Goal: Communication & Community: Answer question/provide support

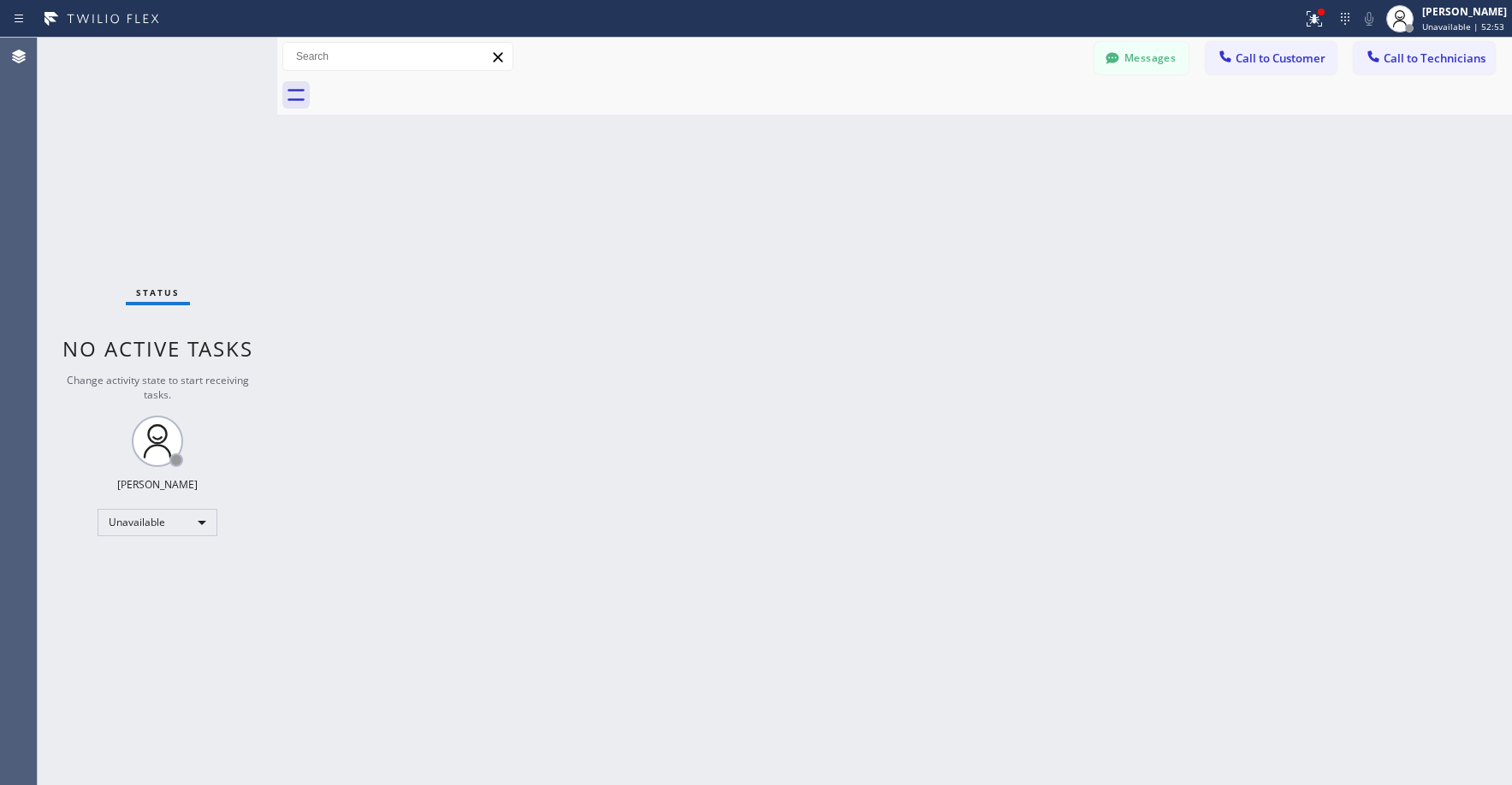
click at [139, 126] on div "Status No active tasks Change activity state to start receiving tasks. [PERSON_…" at bounding box center [157, 411] width 239 height 747
click at [134, 111] on div "Status No active tasks Change activity state to start receiving tasks. [PERSON_…" at bounding box center [157, 411] width 239 height 747
click at [107, 174] on div "Status No active tasks Change activity state to start receiving tasks. [PERSON_…" at bounding box center [157, 411] width 239 height 747
click at [109, 143] on div "Status No active tasks Change activity state to start receiving tasks. [PERSON_…" at bounding box center [157, 411] width 239 height 747
click at [121, 150] on div "Status No active tasks Change activity state to start receiving tasks. [PERSON_…" at bounding box center [157, 411] width 239 height 747
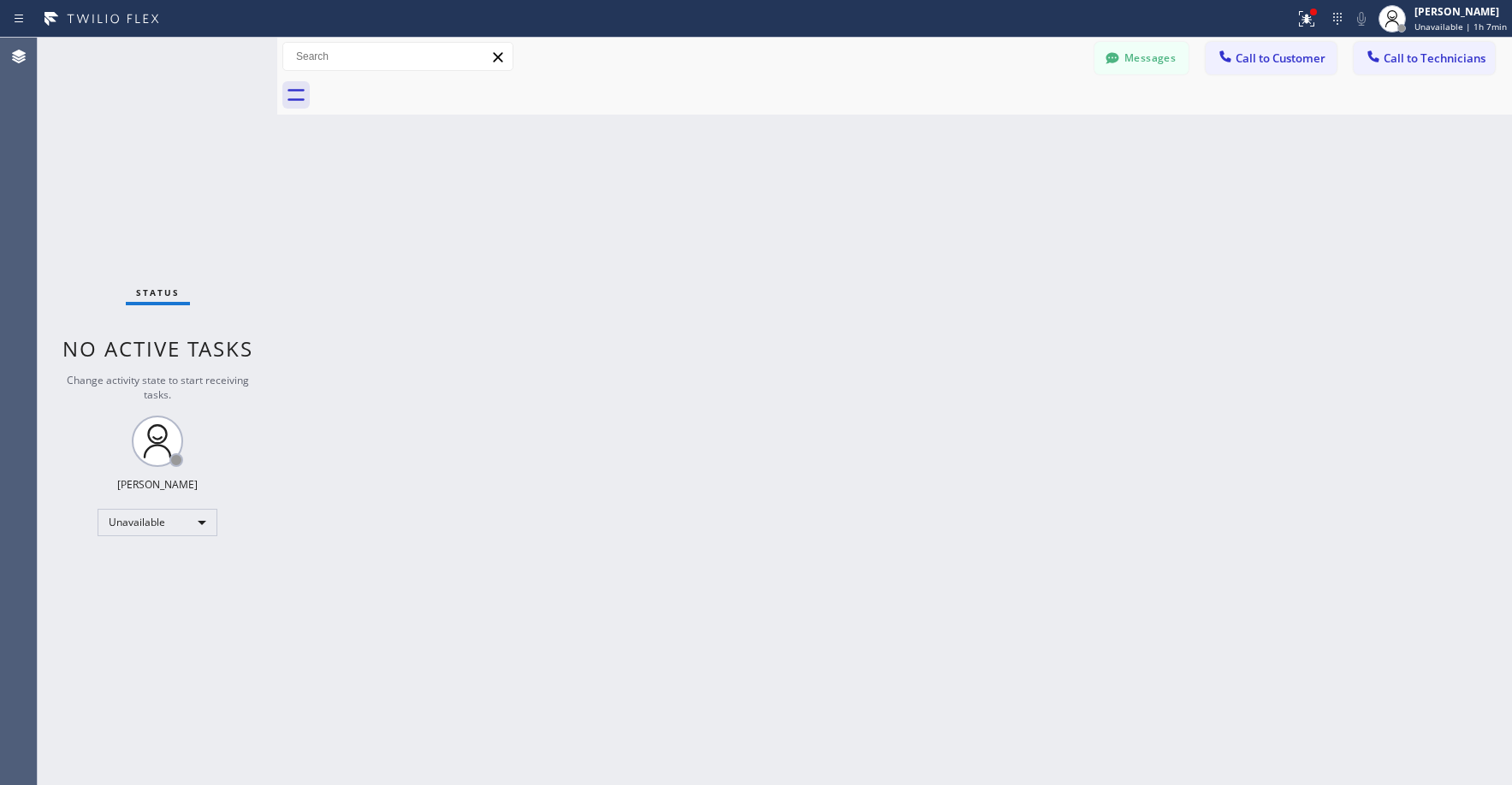
click at [108, 139] on div "Status No active tasks Change activity state to start receiving tasks. [PERSON_…" at bounding box center [157, 411] width 239 height 747
drag, startPoint x: 1138, startPoint y: 70, endPoint x: 1087, endPoint y: 85, distance: 53.2
click at [1137, 70] on button "Messages" at bounding box center [1141, 58] width 94 height 32
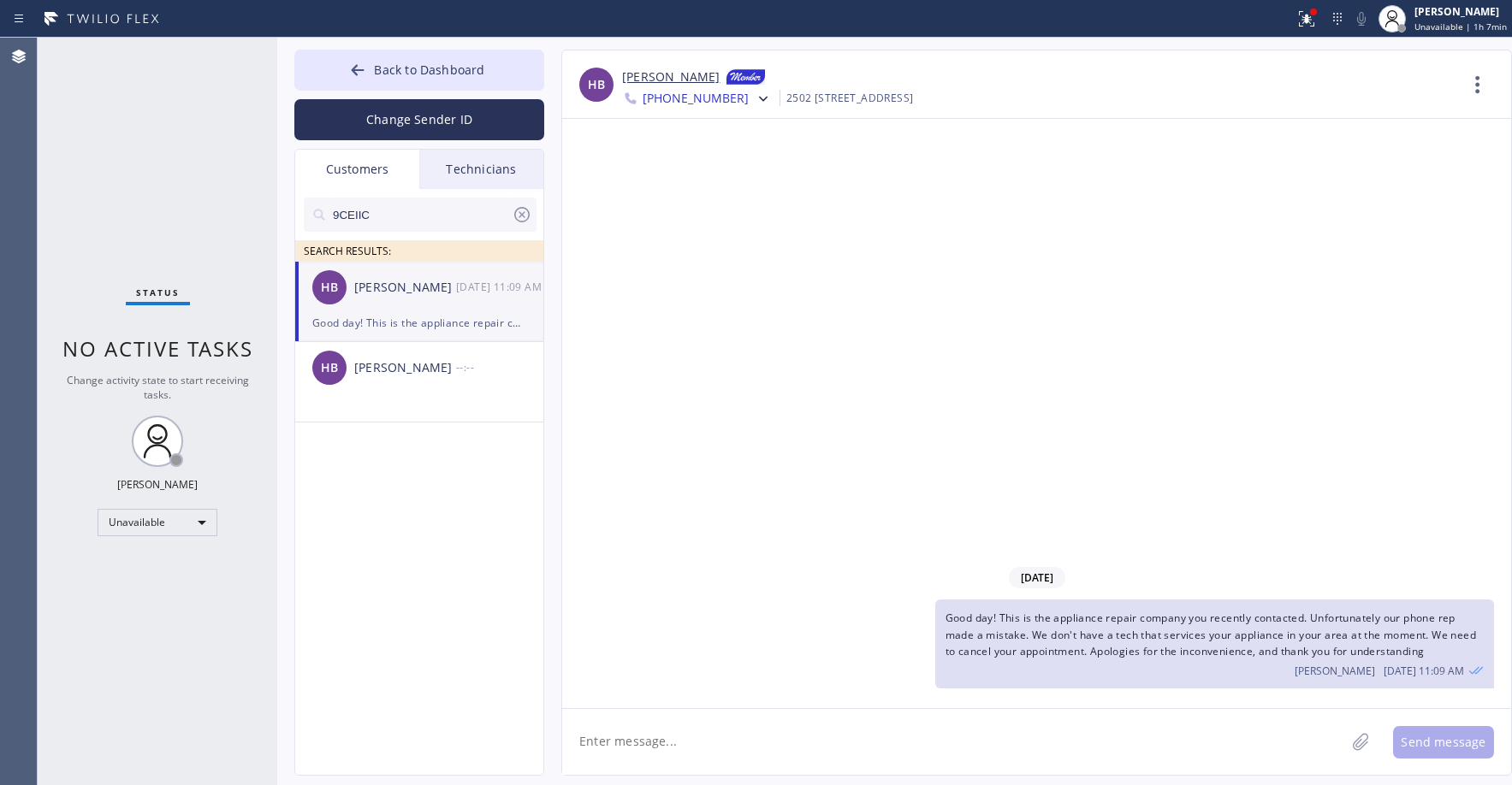
click at [395, 209] on input "9CEIIC" at bounding box center [422, 215] width 181 height 34
paste input "MDGJB5"
type input "MDGJB5"
click at [420, 331] on li "TE [PERSON_NAME] --:--" at bounding box center [420, 301] width 250 height 80
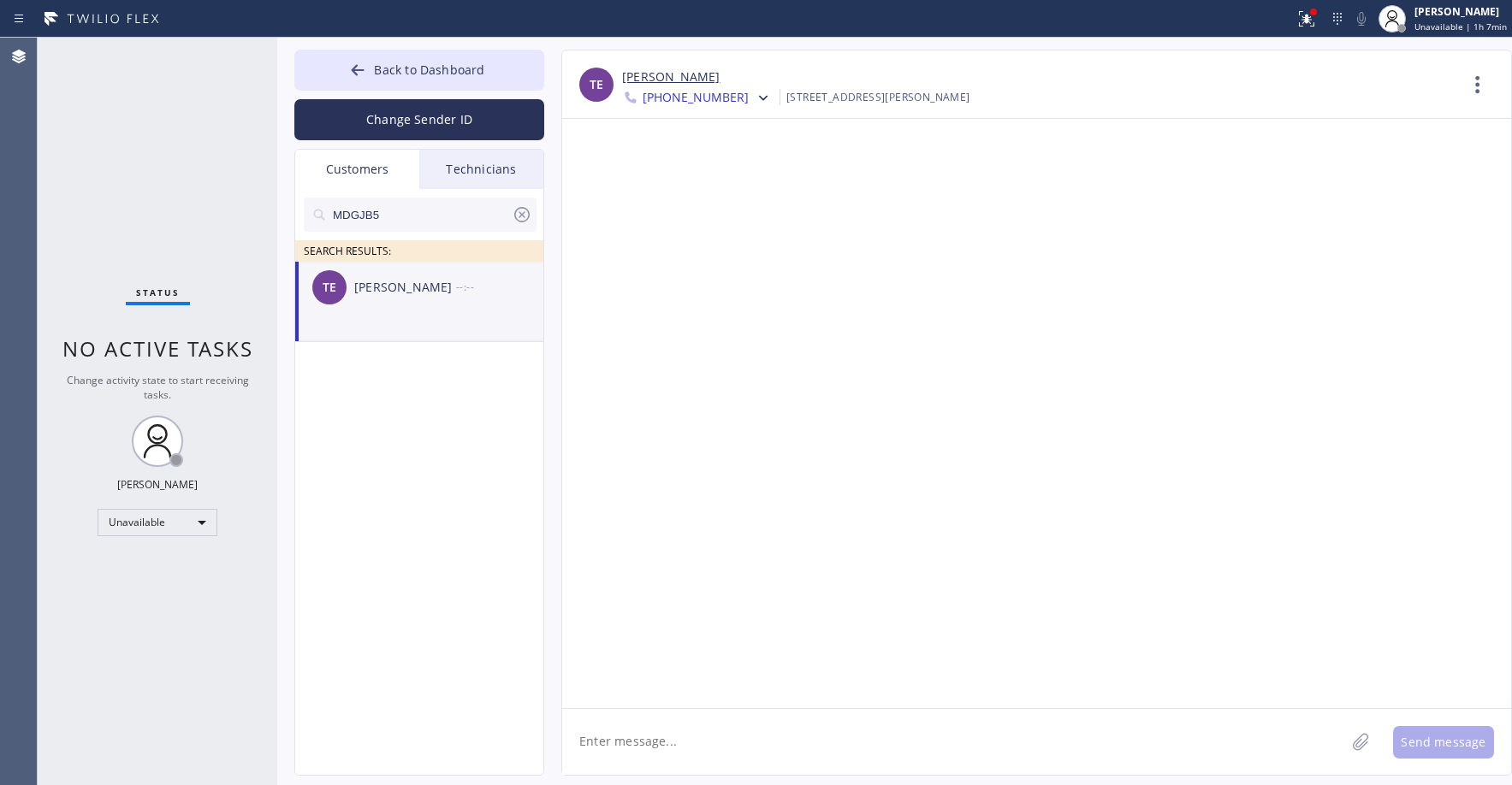
click at [642, 739] on textarea at bounding box center [953, 742] width 783 height 66
paste textarea "Good day! This is the appliance repair company you recently contacted. Unfortun…"
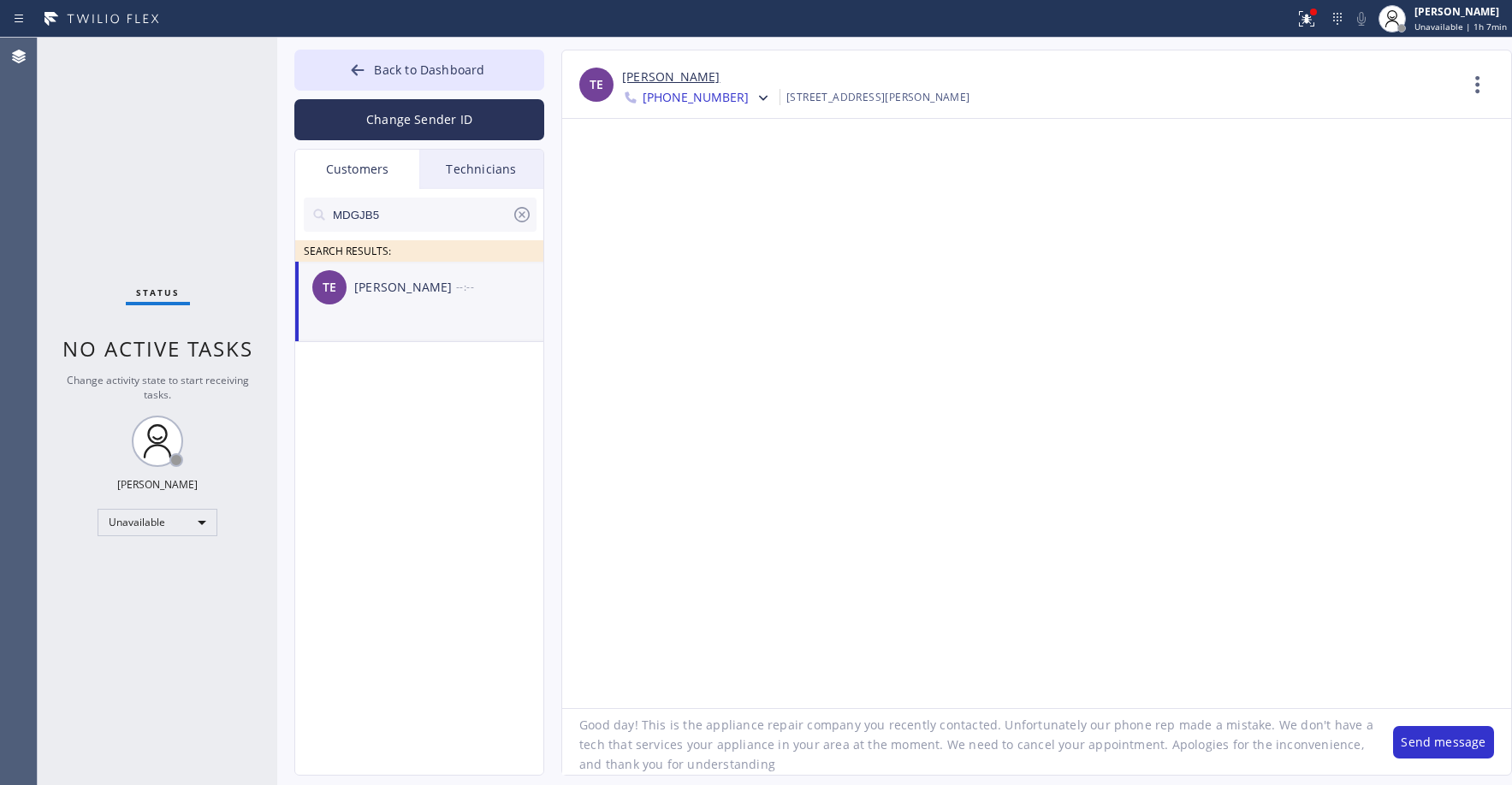
scroll to position [16, 0]
type textarea "Good day! This is the appliance repair company you recently contacted. Unfortun…"
click at [1456, 746] on button "Send message" at bounding box center [1443, 743] width 101 height 32
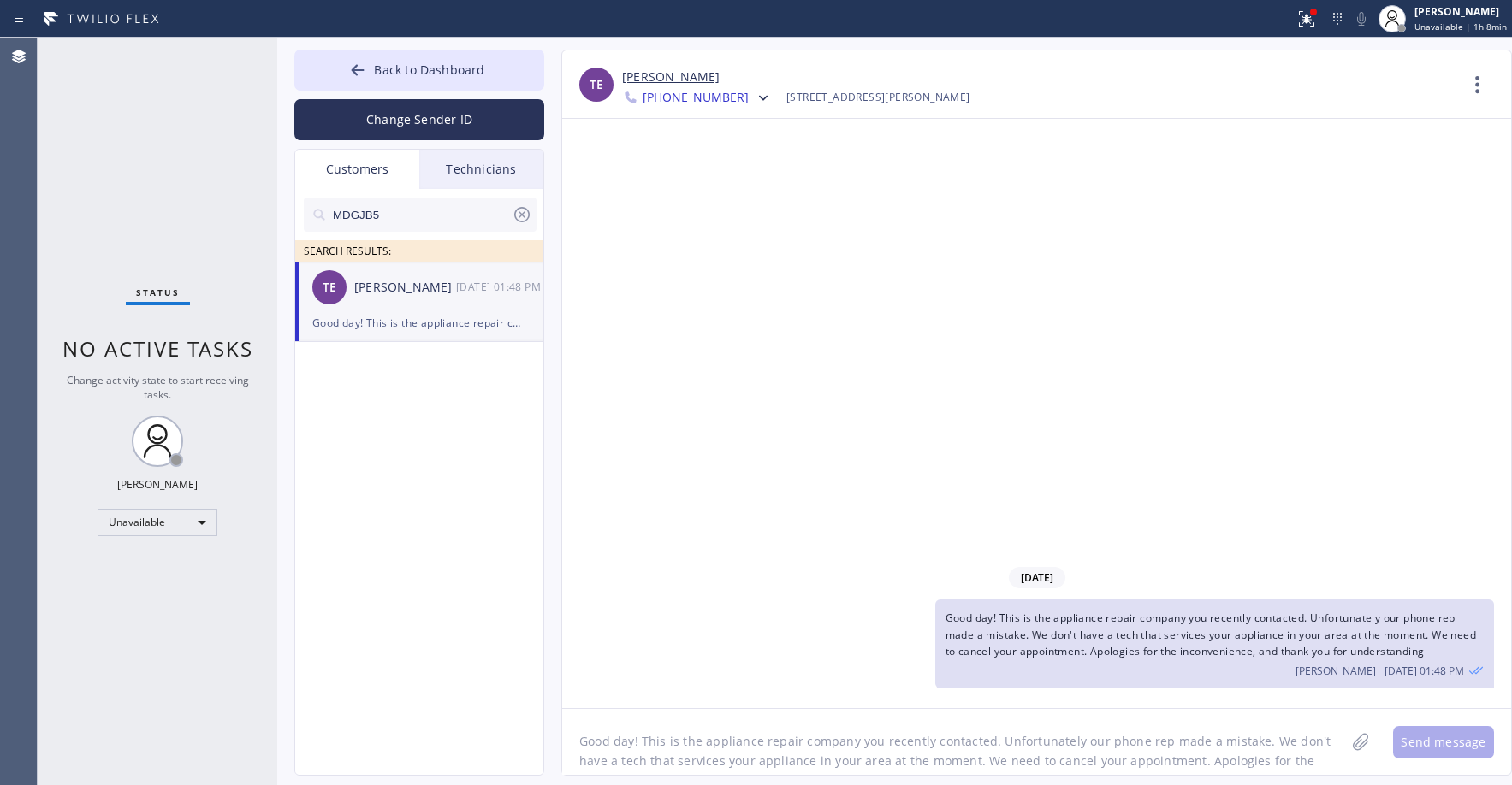
drag, startPoint x: 160, startPoint y: 131, endPoint x: 156, endPoint y: 271, distance: 140.1
click at [160, 134] on div "Status No active tasks Change activity state to start receiving tasks. [PERSON_…" at bounding box center [157, 411] width 239 height 747
click at [398, 63] on span "Back to Dashboard" at bounding box center [429, 69] width 110 height 16
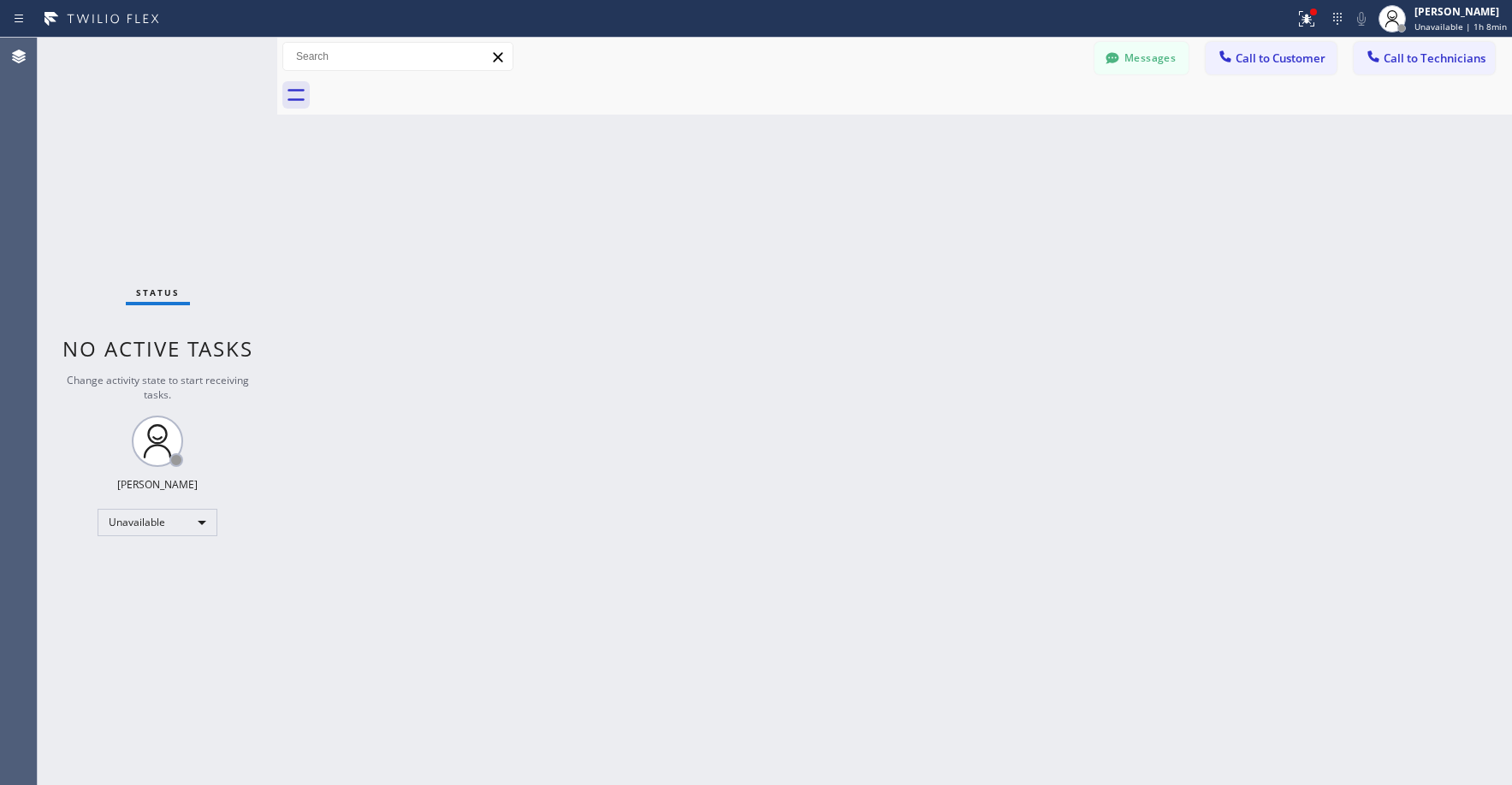
drag, startPoint x: 194, startPoint y: 152, endPoint x: 178, endPoint y: 200, distance: 50.6
click at [192, 152] on div "Status No active tasks Change activity state to start receiving tasks. [PERSON_…" at bounding box center [157, 411] width 239 height 747
drag, startPoint x: 162, startPoint y: 156, endPoint x: 276, endPoint y: 117, distance: 120.5
click at [162, 157] on div "Status No active tasks Change activity state to start receiving tasks. [PERSON_…" at bounding box center [157, 411] width 239 height 747
click at [107, 108] on div "Status No active tasks Change activity state to start receiving tasks. [PERSON_…" at bounding box center [157, 411] width 239 height 747
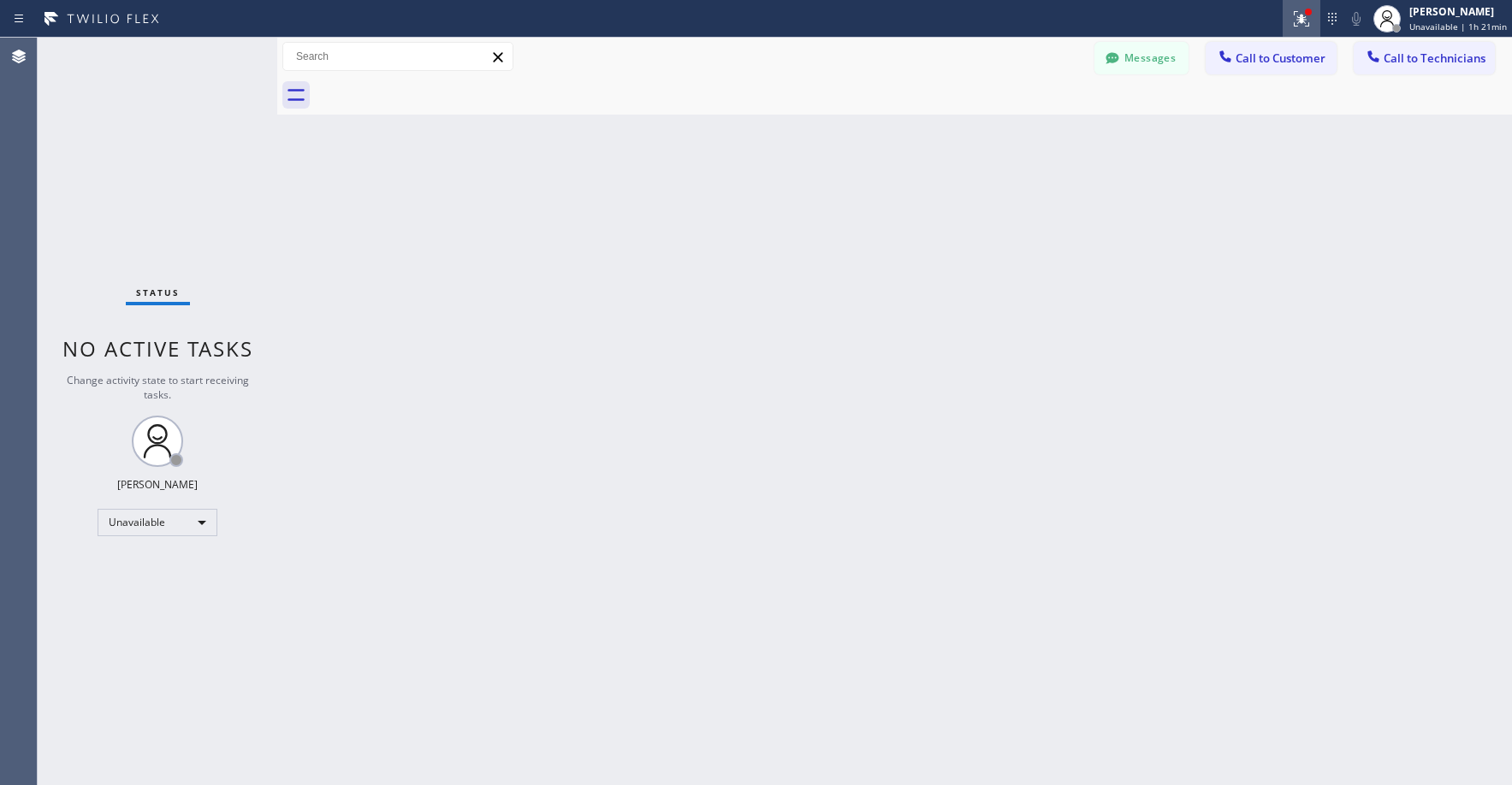
click at [1288, 15] on div at bounding box center [1302, 18] width 38 height 21
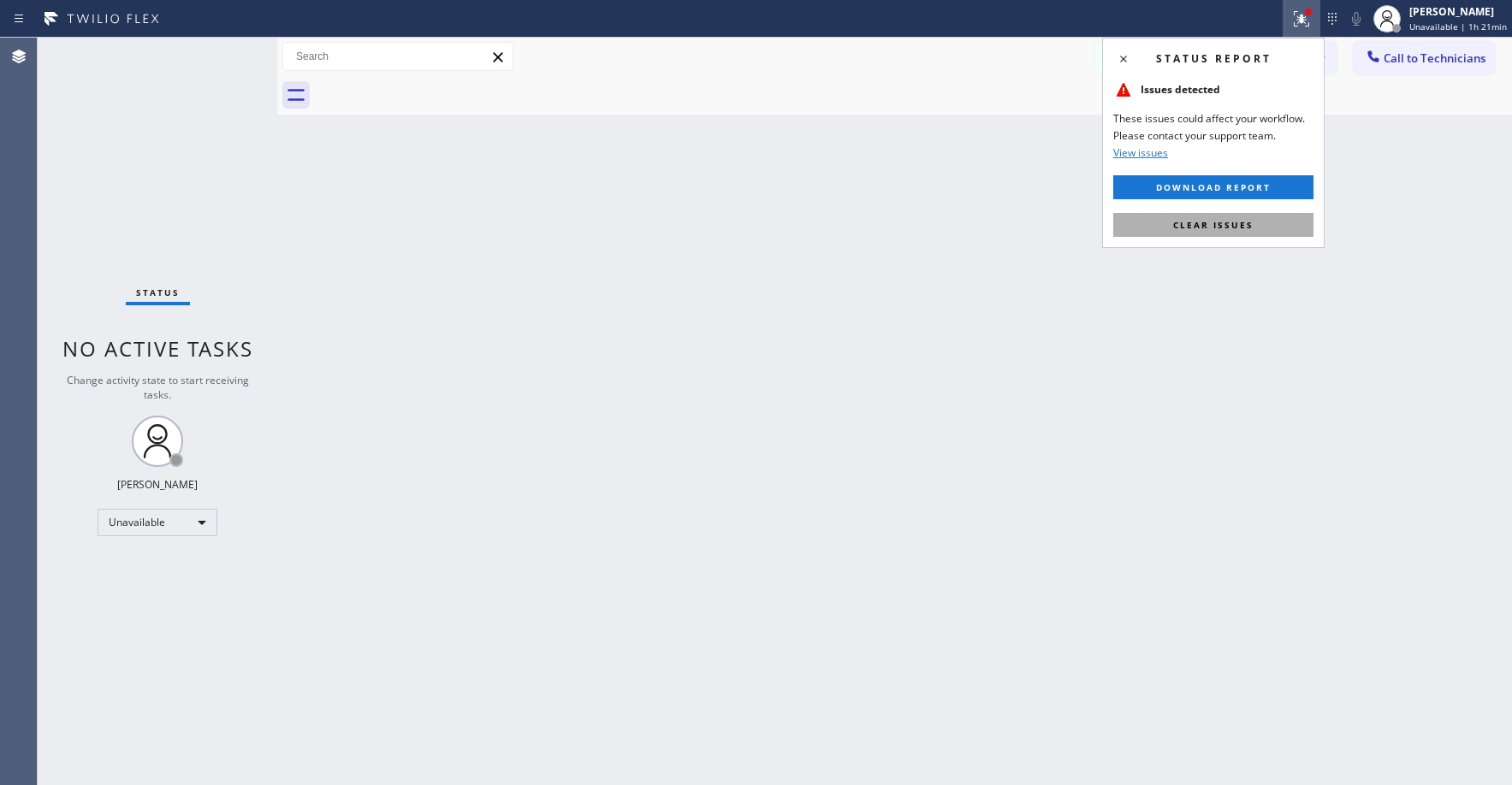
click at [1216, 222] on span "Clear issues" at bounding box center [1212, 225] width 80 height 12
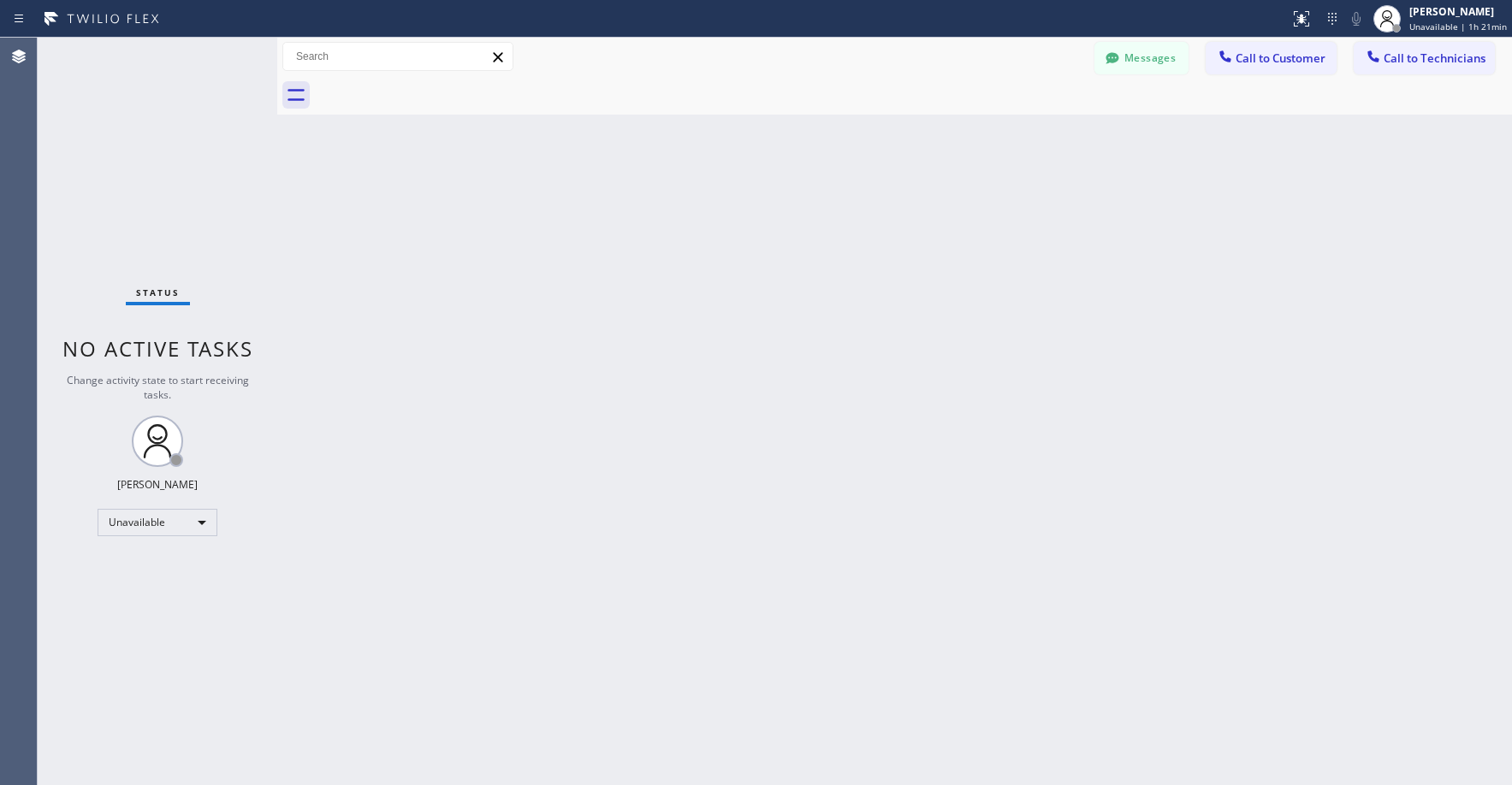
drag, startPoint x: 947, startPoint y: 237, endPoint x: 859, endPoint y: 252, distance: 89.3
click at [934, 237] on div "Back to Dashboard Change Sender ID Customers Technicians MDGJB5 SEARCH RESULTS:…" at bounding box center [894, 411] width 1234 height 747
click at [152, 127] on div "Status No active tasks Change activity state to start receiving tasks. [PERSON_…" at bounding box center [157, 411] width 239 height 747
drag, startPoint x: 126, startPoint y: 191, endPoint x: 85, endPoint y: 600, distance: 411.0
click at [126, 192] on div "Status No active tasks Change activity state to start receiving tasks. [PERSON_…" at bounding box center [157, 411] width 239 height 747
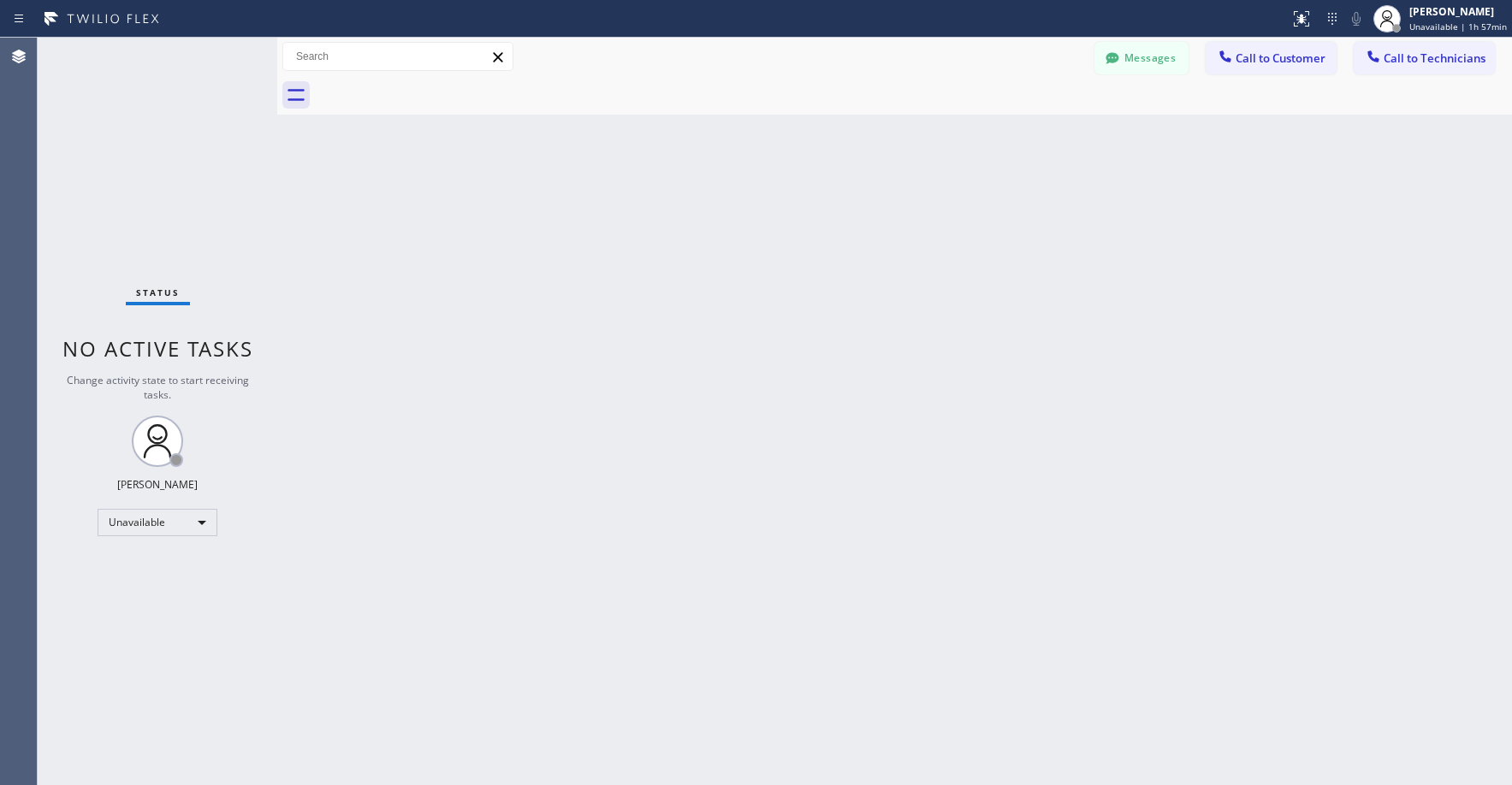
drag, startPoint x: 151, startPoint y: 147, endPoint x: 146, endPoint y: 169, distance: 22.6
click at [148, 152] on div "Status No active tasks Change activity state to start receiving tasks. [PERSON_…" at bounding box center [157, 411] width 239 height 747
drag, startPoint x: 138, startPoint y: 155, endPoint x: 144, endPoint y: 448, distance: 293.1
click at [139, 155] on div "Status No active tasks Change activity state to start receiving tasks. [PERSON_…" at bounding box center [157, 411] width 239 height 747
drag, startPoint x: 146, startPoint y: 125, endPoint x: 527, endPoint y: 124, distance: 381.0
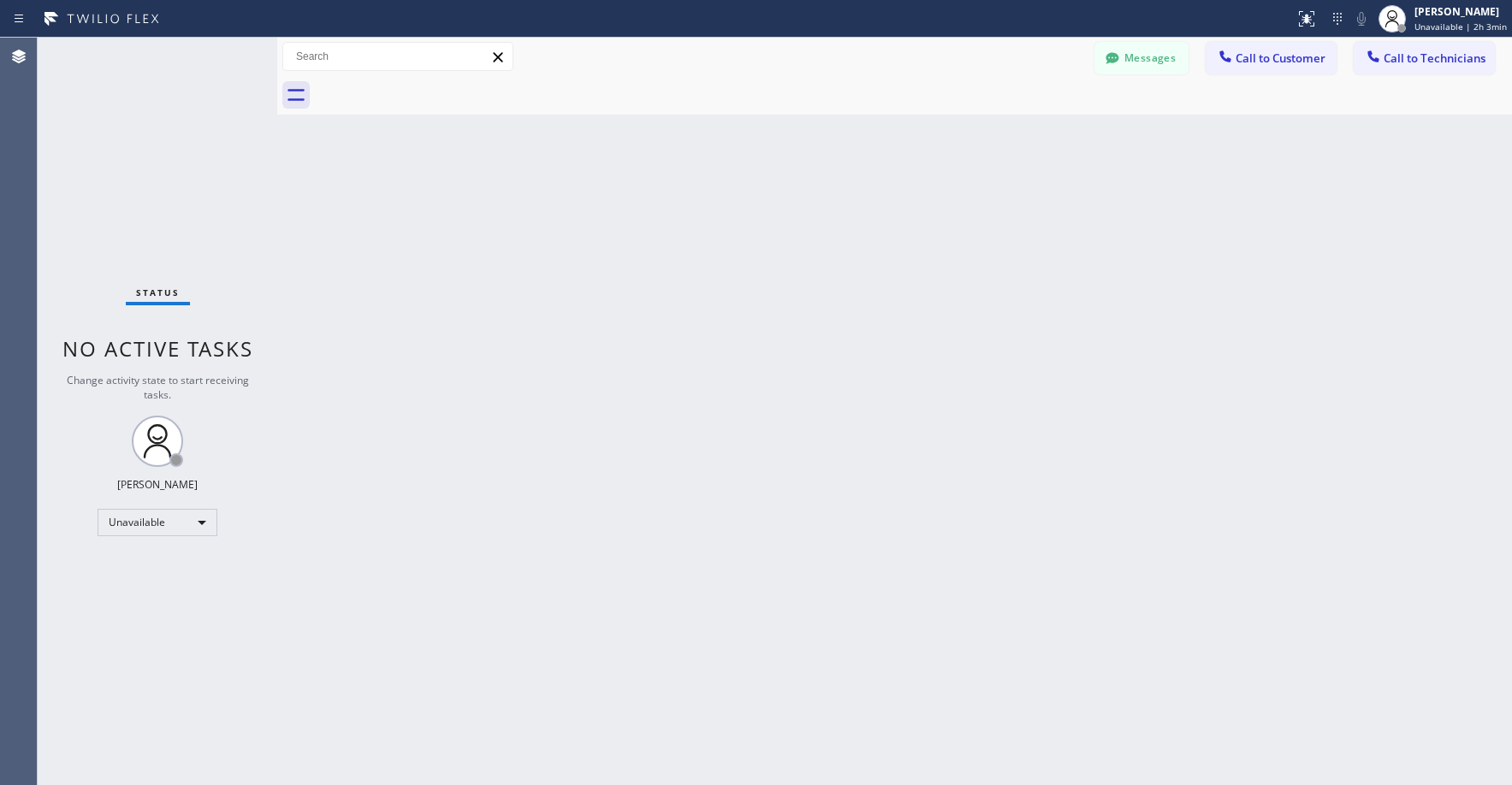
click at [146, 128] on div "Status No active tasks Change activity state to start receiving tasks. [PERSON_…" at bounding box center [157, 411] width 239 height 747
click at [1128, 65] on button "Messages" at bounding box center [1141, 58] width 94 height 32
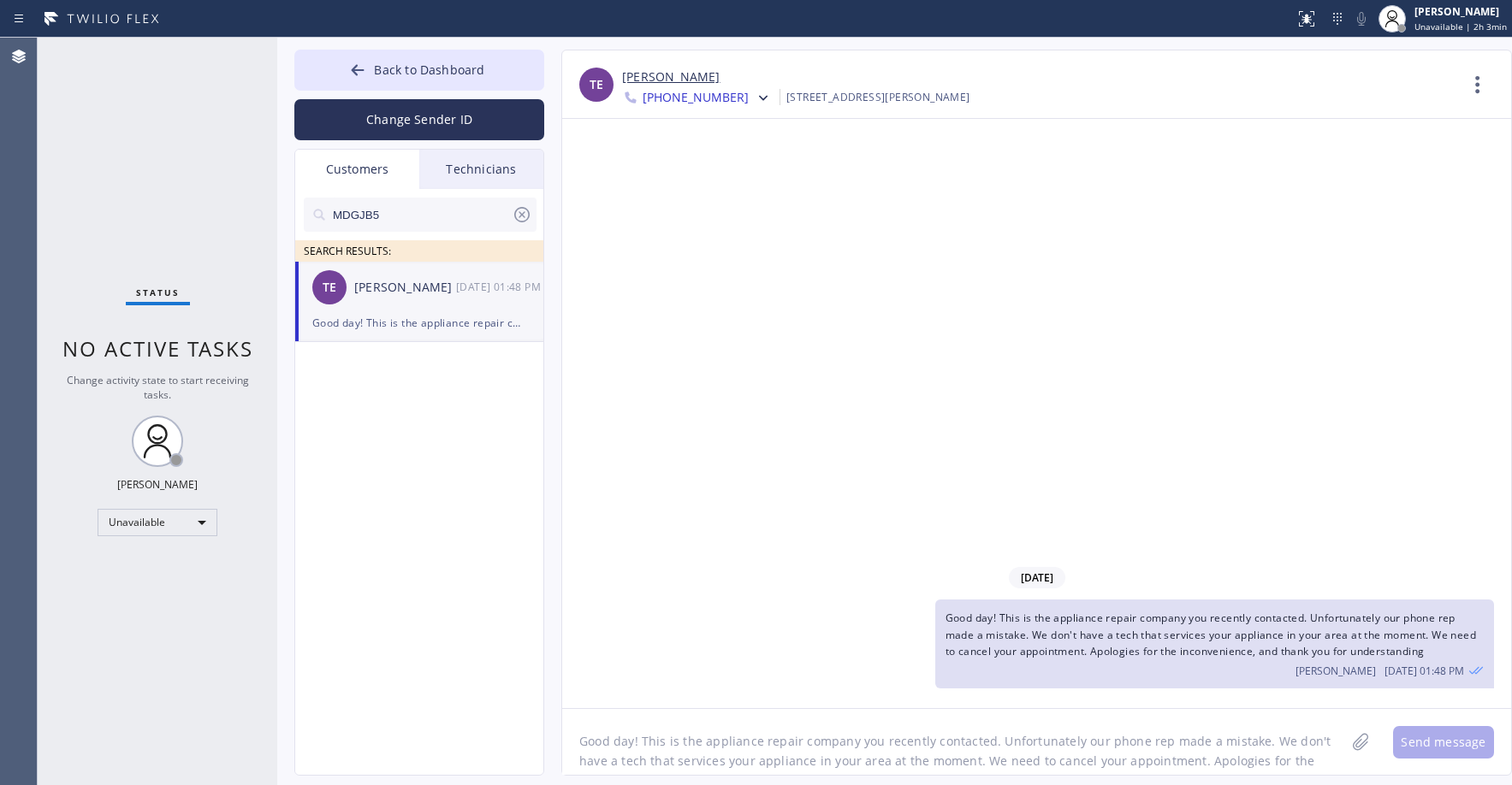
click at [519, 212] on icon at bounding box center [522, 214] width 15 height 15
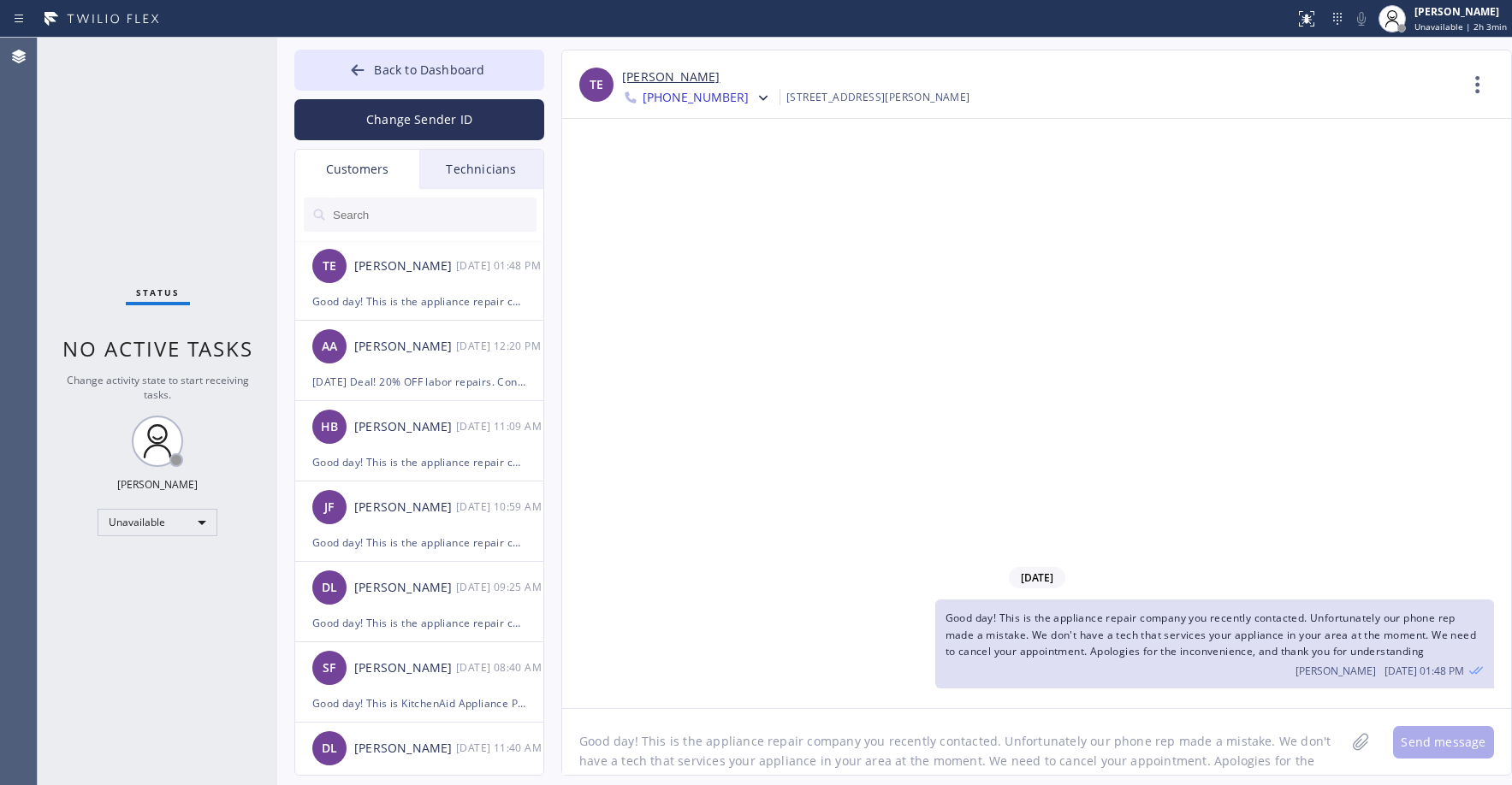
click at [501, 214] on input "text" at bounding box center [433, 215] width 205 height 34
paste input "8VPNI3"
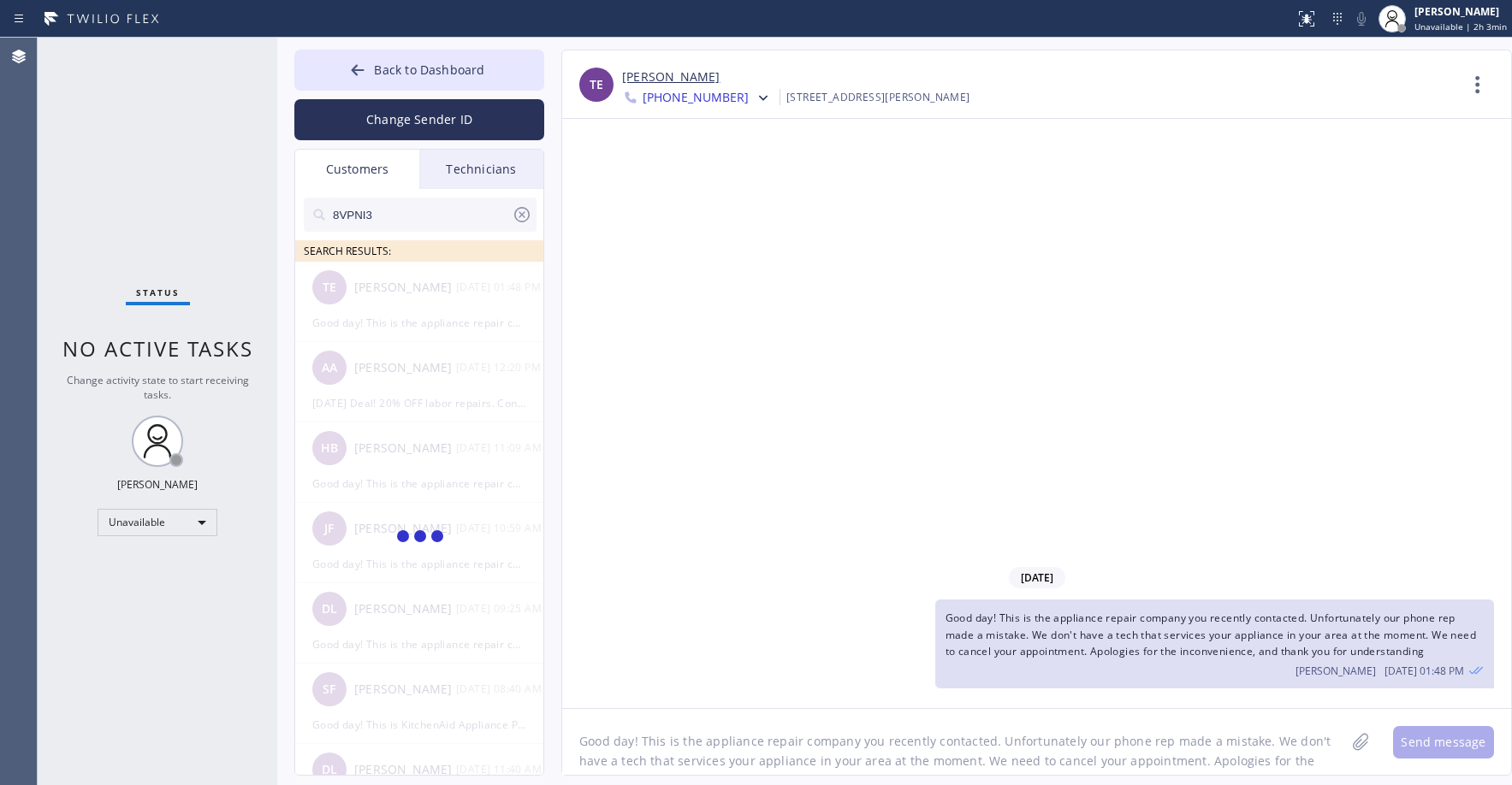
type input "8VPNI3"
click at [830, 378] on div "[DATE] Good day! This is the appliance repair company you recently contacted. U…" at bounding box center [1036, 413] width 949 height 589
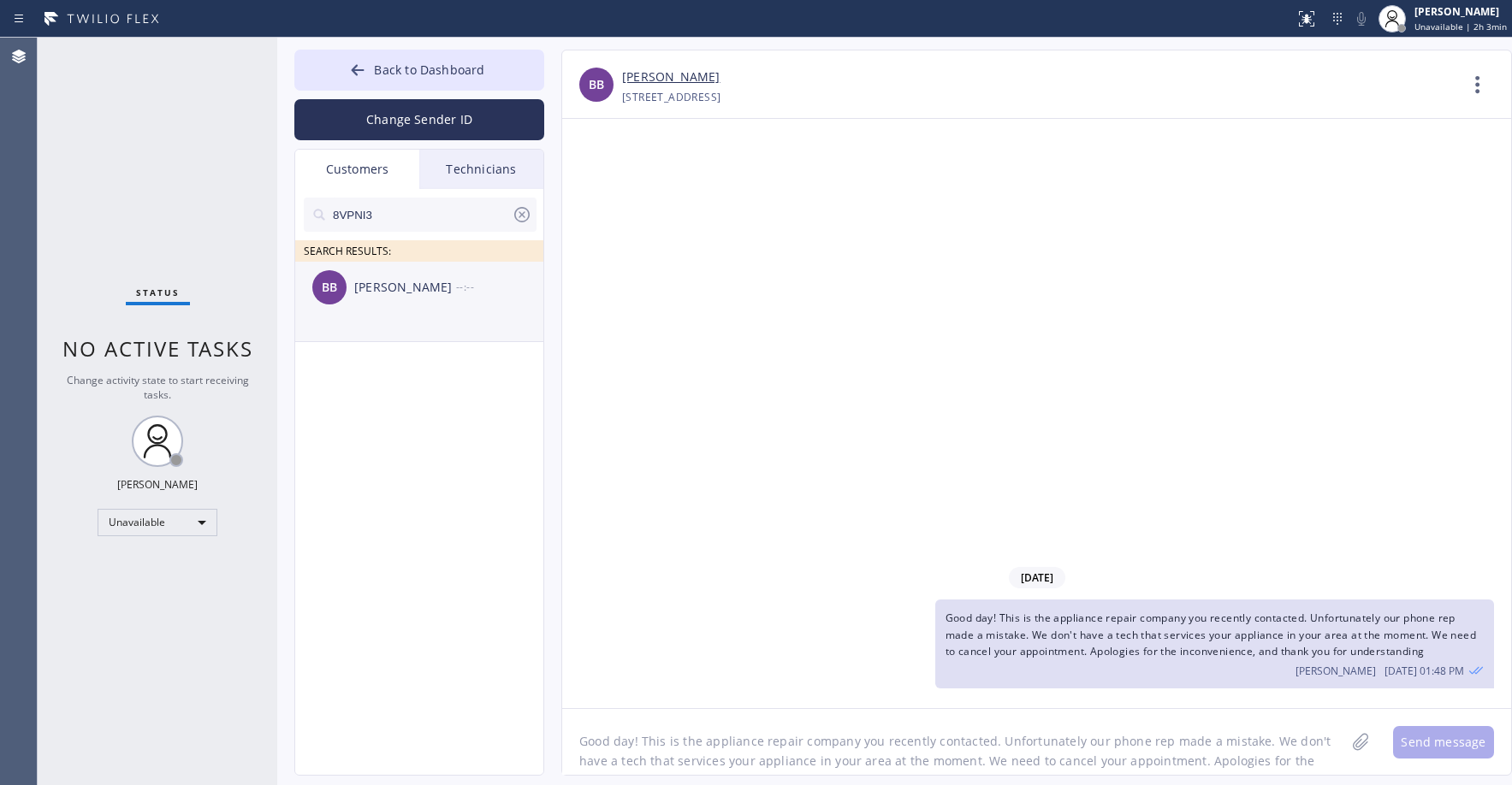
click at [447, 319] on li "BB [PERSON_NAME] --:--" at bounding box center [420, 301] width 250 height 80
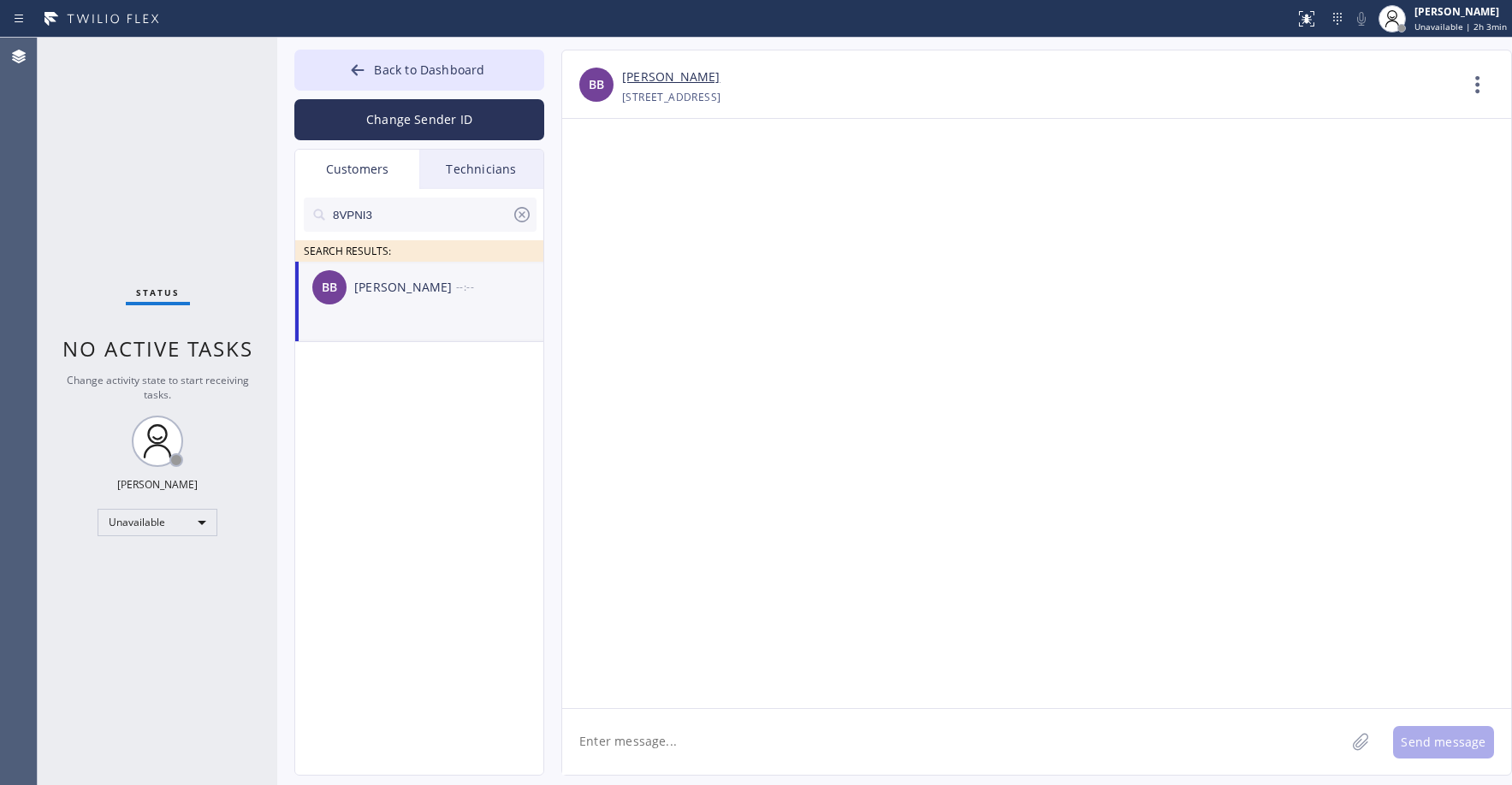
click at [645, 749] on textarea at bounding box center [953, 742] width 783 height 66
paste textarea "Good day! This is the appliance repair company you recently contacted. Unfortun…"
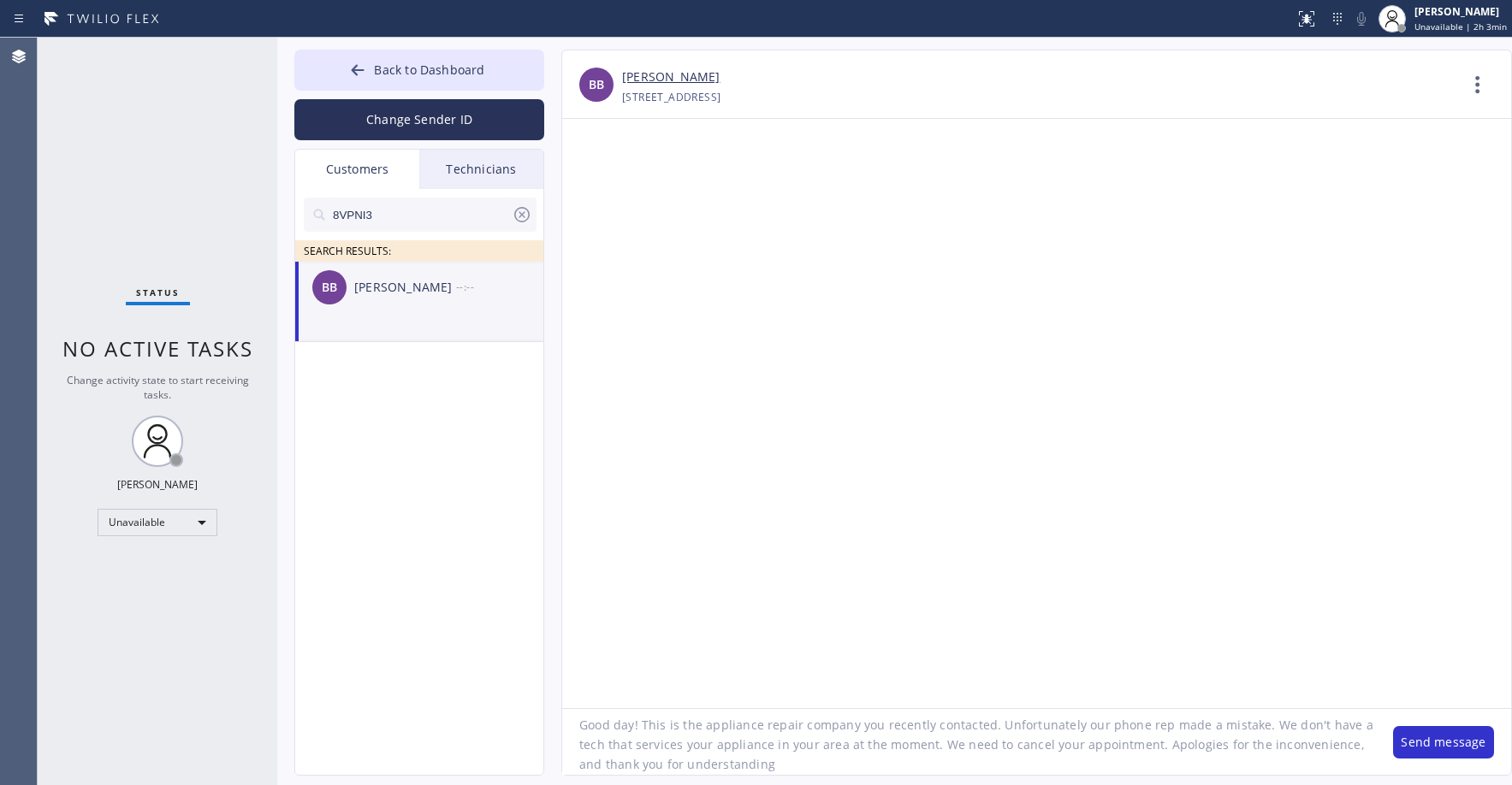
scroll to position [16, 0]
type textarea "Good day! This is the appliance repair company you recently contacted. Unfortun…"
click at [1460, 747] on button "Send message" at bounding box center [1443, 743] width 101 height 32
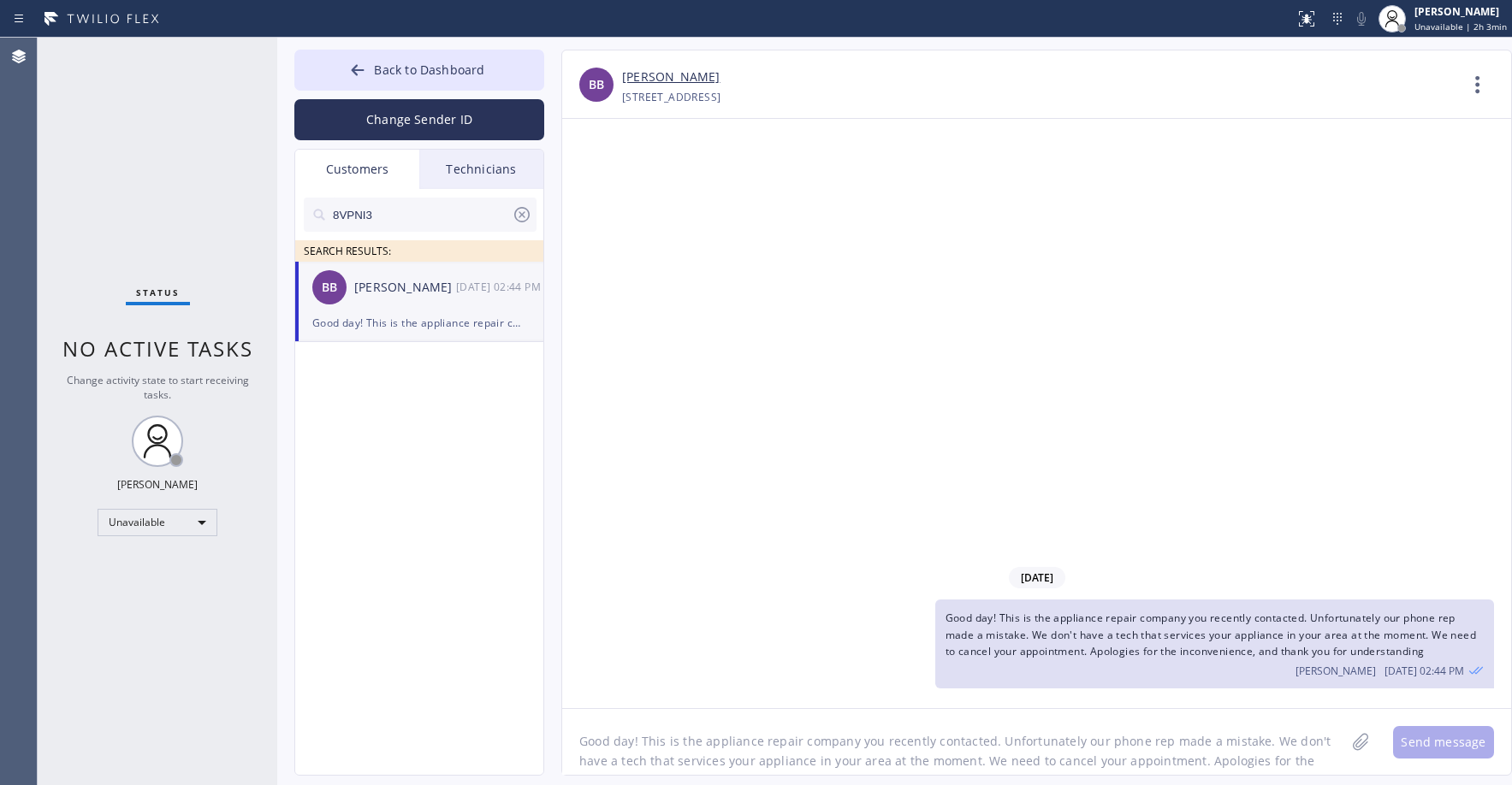
drag, startPoint x: 151, startPoint y: 200, endPoint x: 177, endPoint y: 288, distance: 91.8
click at [151, 201] on div "Status No active tasks Change activity state to start receiving tasks. [PERSON_…" at bounding box center [157, 411] width 239 height 747
click at [515, 218] on icon at bounding box center [522, 214] width 15 height 15
click at [110, 197] on div "Status No active tasks Change activity state to start receiving tasks. [PERSON_…" at bounding box center [157, 411] width 239 height 747
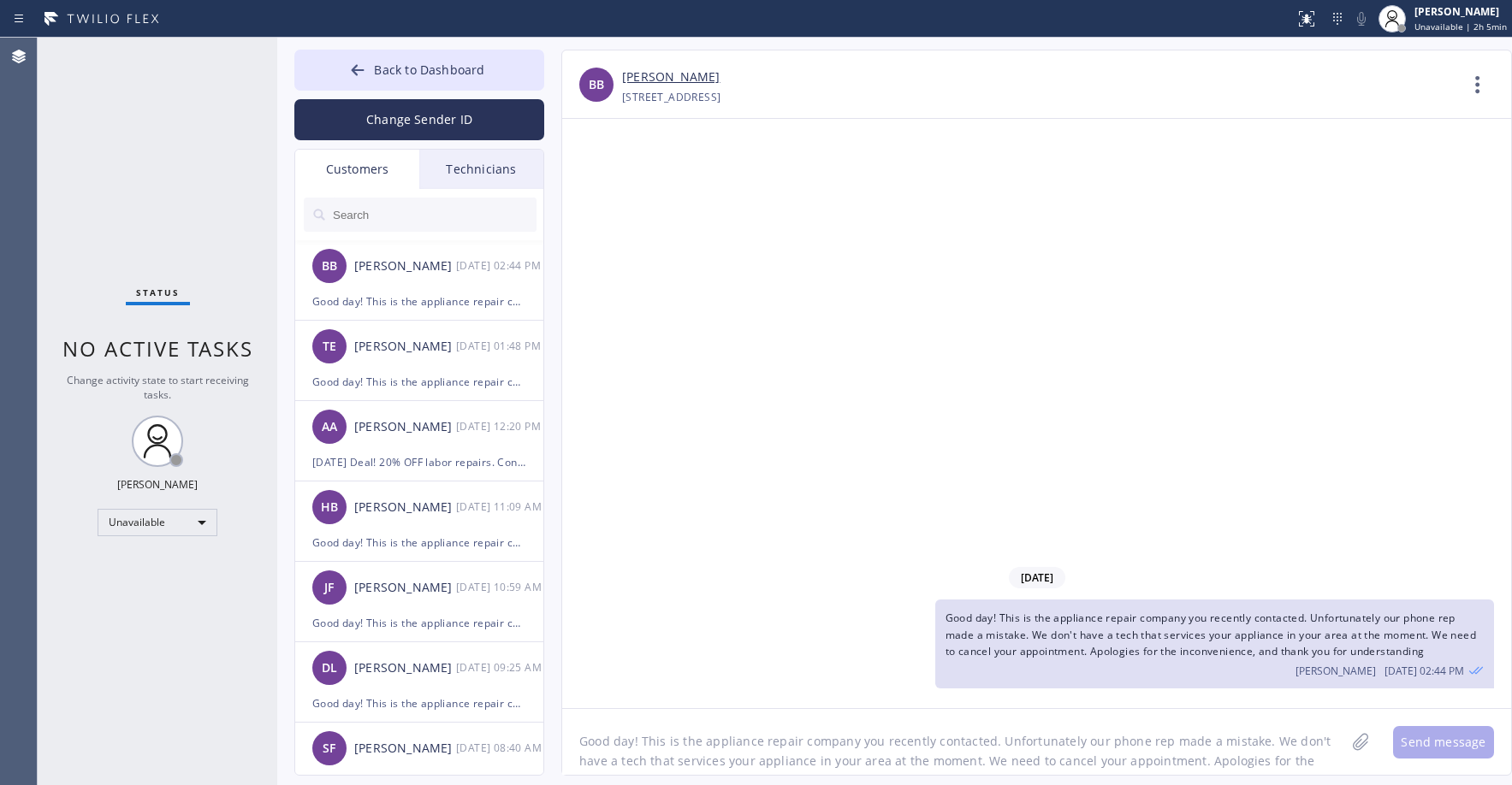
drag, startPoint x: 106, startPoint y: 191, endPoint x: 121, endPoint y: 196, distance: 15.8
click at [105, 194] on div "Status No active tasks Change activity state to start receiving tasks. [PERSON_…" at bounding box center [157, 411] width 239 height 747
click at [163, 106] on div "Status No active tasks Change activity state to start receiving tasks. [PERSON_…" at bounding box center [157, 411] width 239 height 747
click at [397, 208] on input "text" at bounding box center [433, 215] width 205 height 34
paste input "FI4I4D"
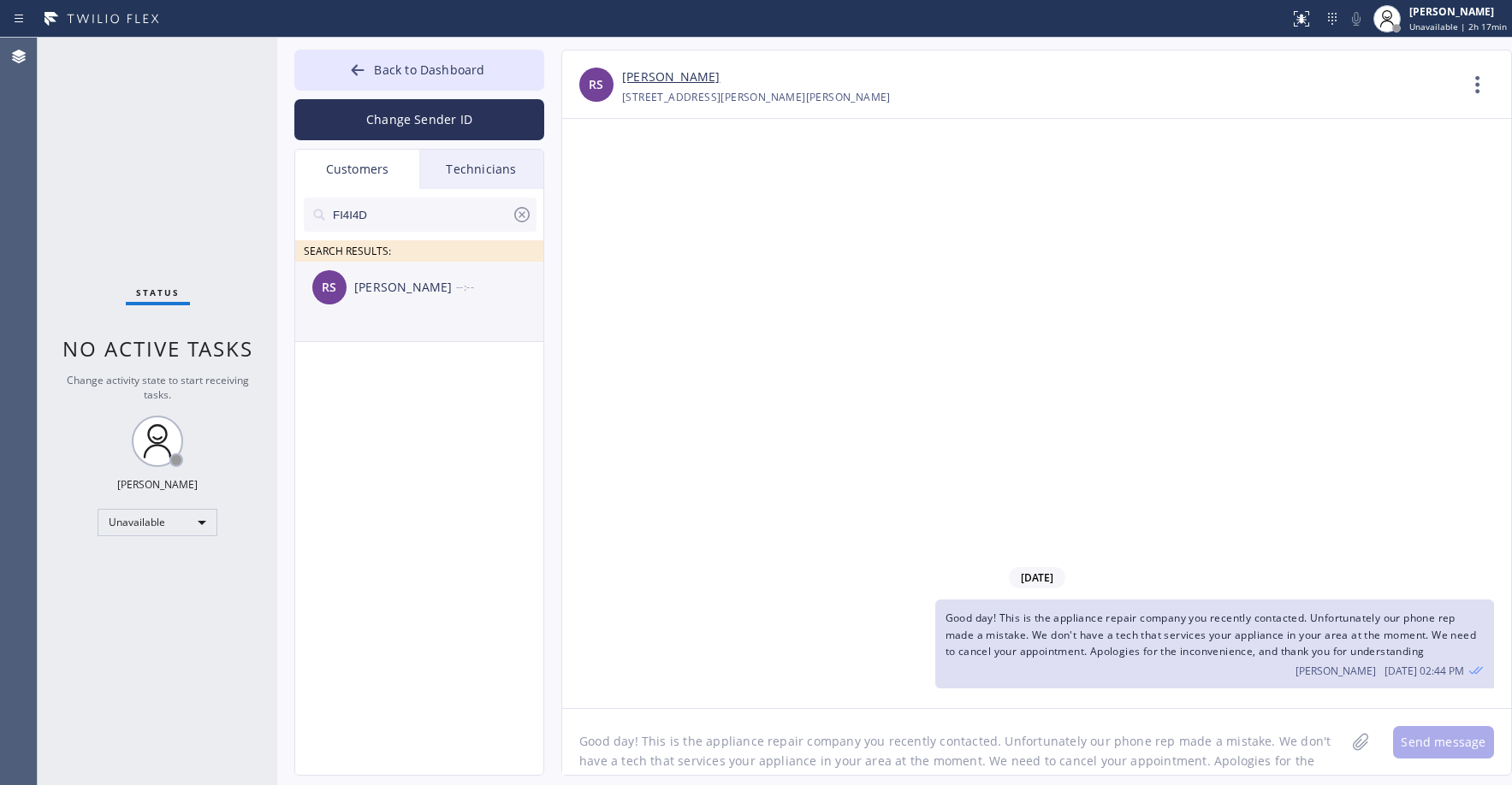
type input "FI4I4D"
click at [417, 317] on li "RS [PERSON_NAME] --:--" at bounding box center [420, 301] width 250 height 80
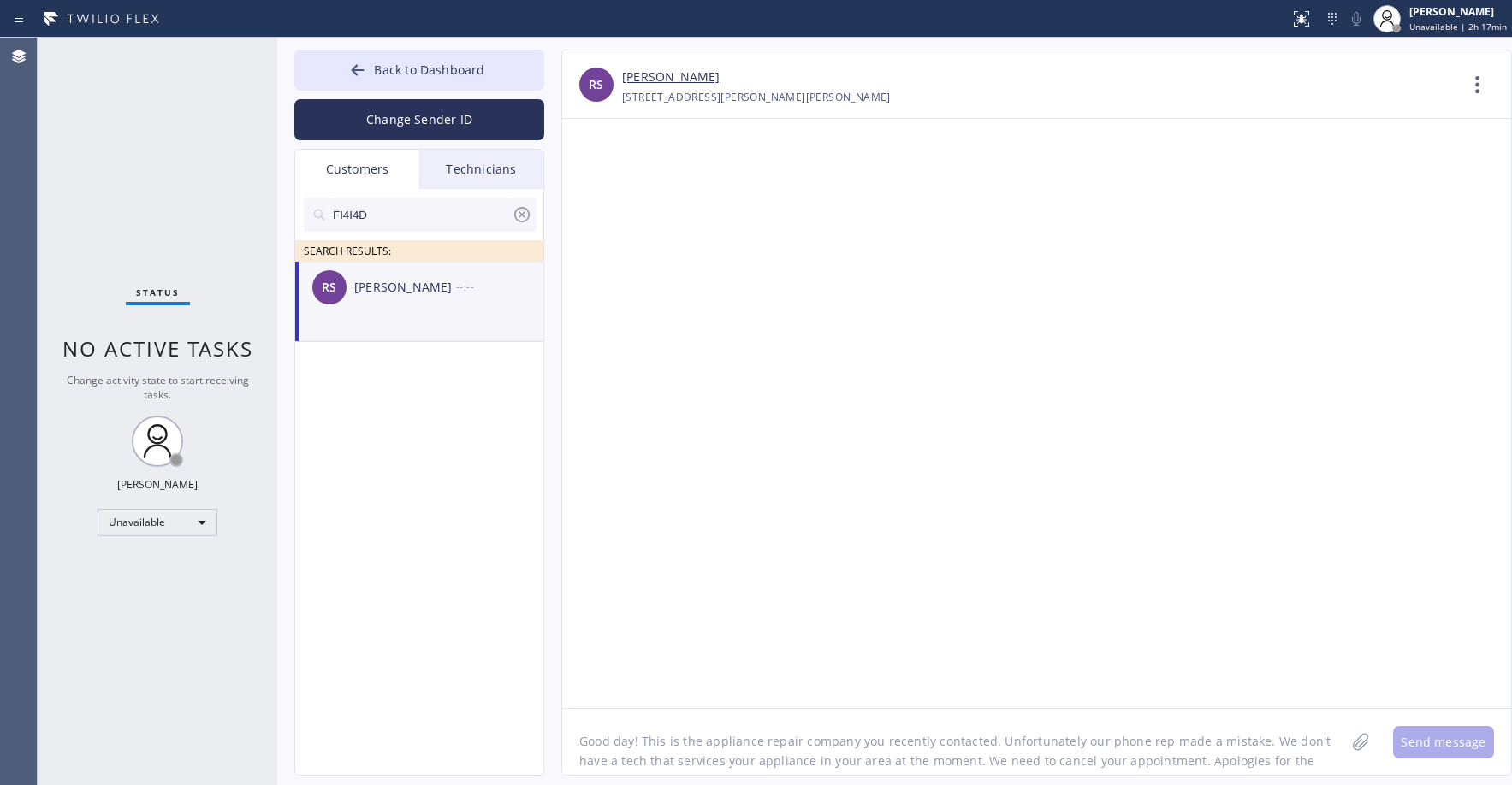
click at [660, 739] on textarea "Good day! This is the appliance repair company you recently contacted. Unfortun…" at bounding box center [953, 742] width 783 height 66
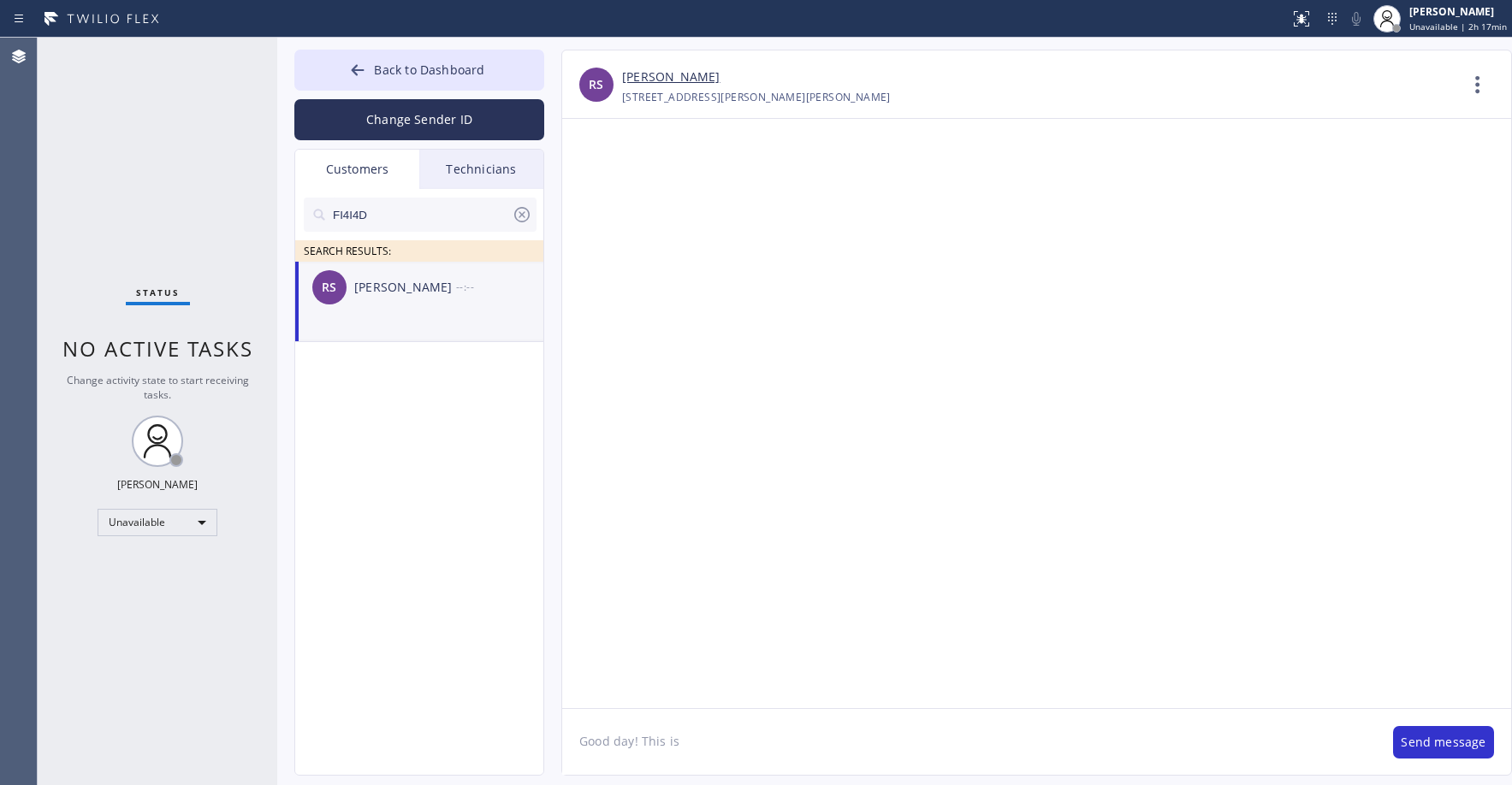
paste textarea "Viking Repair Service"
drag, startPoint x: 1371, startPoint y: 743, endPoint x: 1359, endPoint y: 743, distance: 12.0
click at [1359, 743] on textarea "Good day! This is Viking Repair Service. Unfortunately our tech that services y…" at bounding box center [969, 742] width 813 height 66
click at [816, 761] on textarea "Good day! This is Viking Repair Service. Unfortunately our tech that services y…" at bounding box center [969, 742] width 813 height 66
type textarea "Good day! This is Viking Repair Service. Unfortunately our tech that services y…"
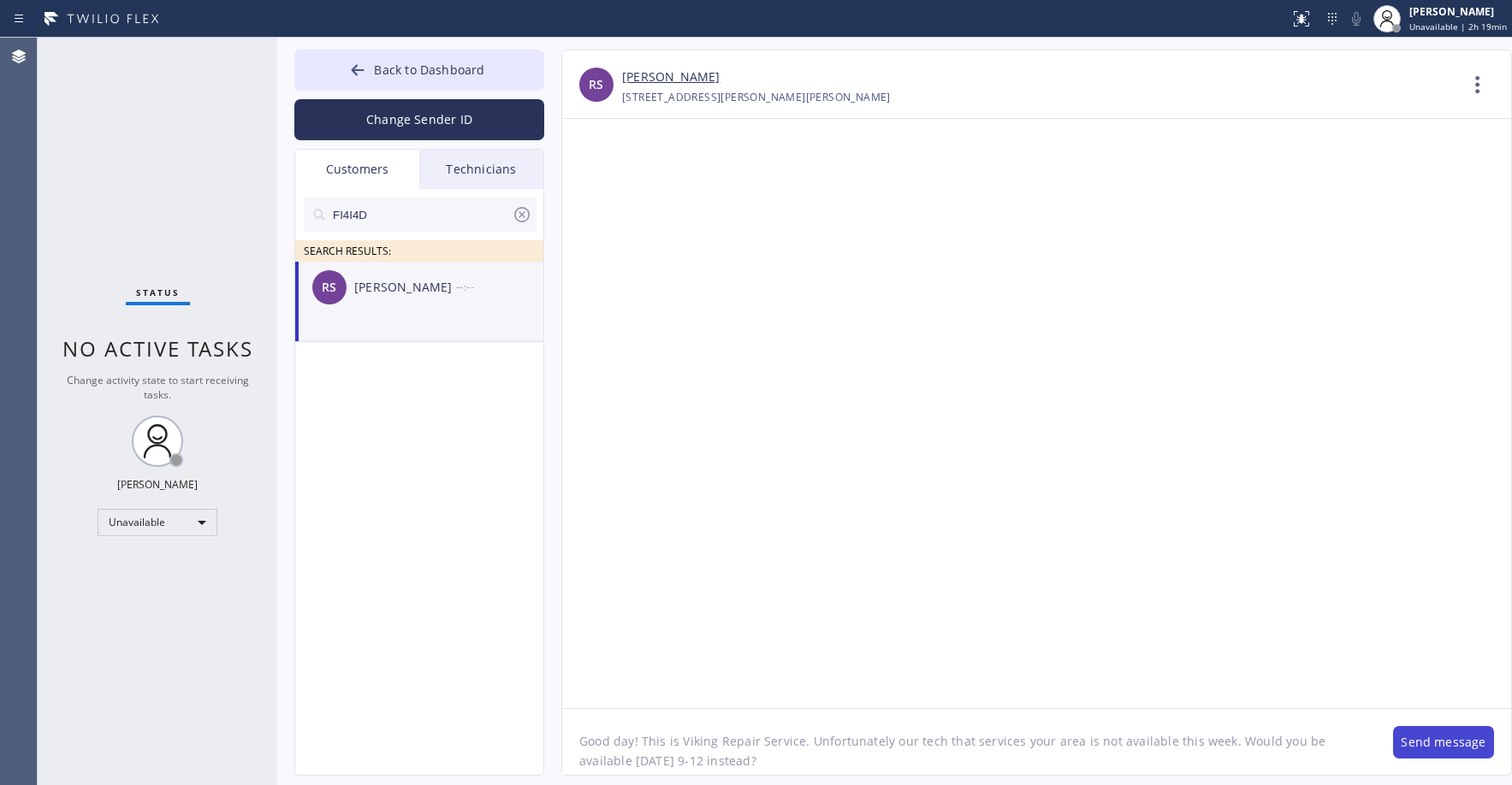
click at [1451, 741] on button "Send message" at bounding box center [1443, 743] width 101 height 32
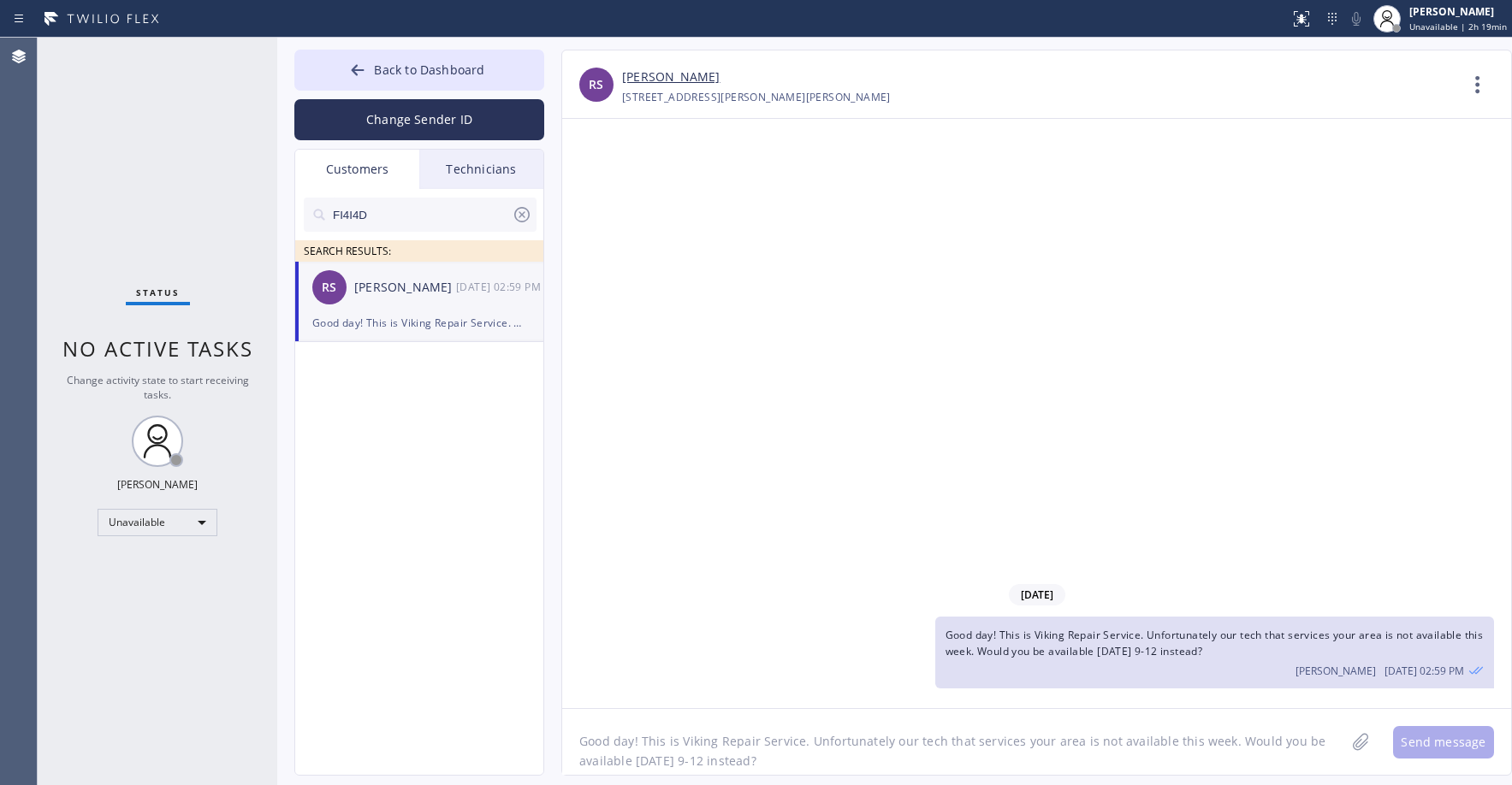
drag, startPoint x: 190, startPoint y: 150, endPoint x: 234, endPoint y: 427, distance: 280.5
click at [190, 153] on div "Status No active tasks Change activity state to start receiving tasks. [PERSON_…" at bounding box center [157, 411] width 239 height 747
click at [441, 66] on span "Back to Dashboard" at bounding box center [429, 69] width 110 height 16
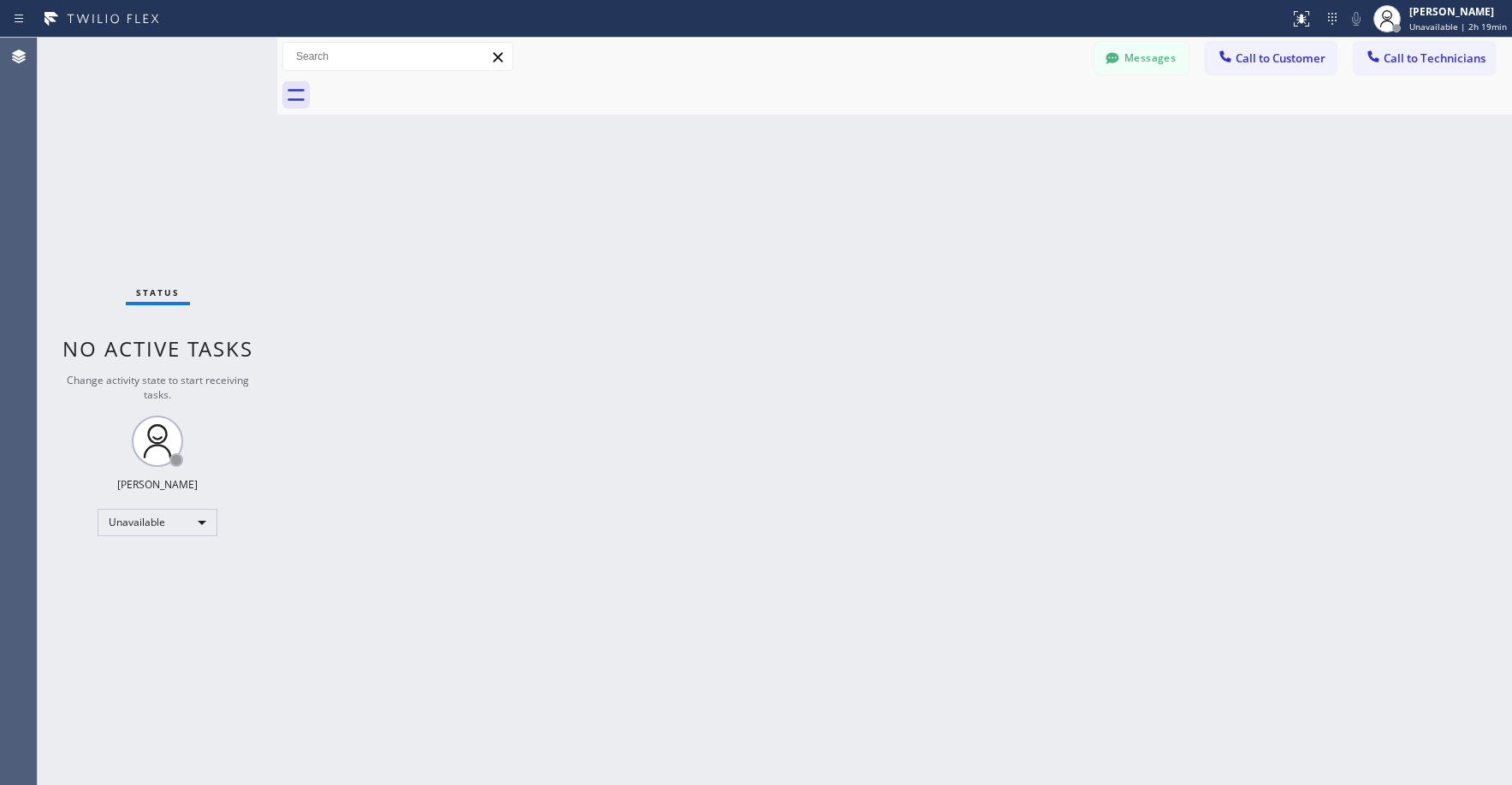
drag, startPoint x: 155, startPoint y: 155, endPoint x: 130, endPoint y: 366, distance: 212.5
click at [153, 160] on div "Status No active tasks Change activity state to start receiving tasks. [PERSON_…" at bounding box center [157, 411] width 239 height 747
click at [101, 111] on div "Status No active tasks Change activity state to start receiving tasks. [PERSON_…" at bounding box center [157, 411] width 239 height 747
click at [136, 525] on div "Unavailable" at bounding box center [157, 522] width 120 height 27
click at [139, 611] on li "Break" at bounding box center [156, 610] width 116 height 21
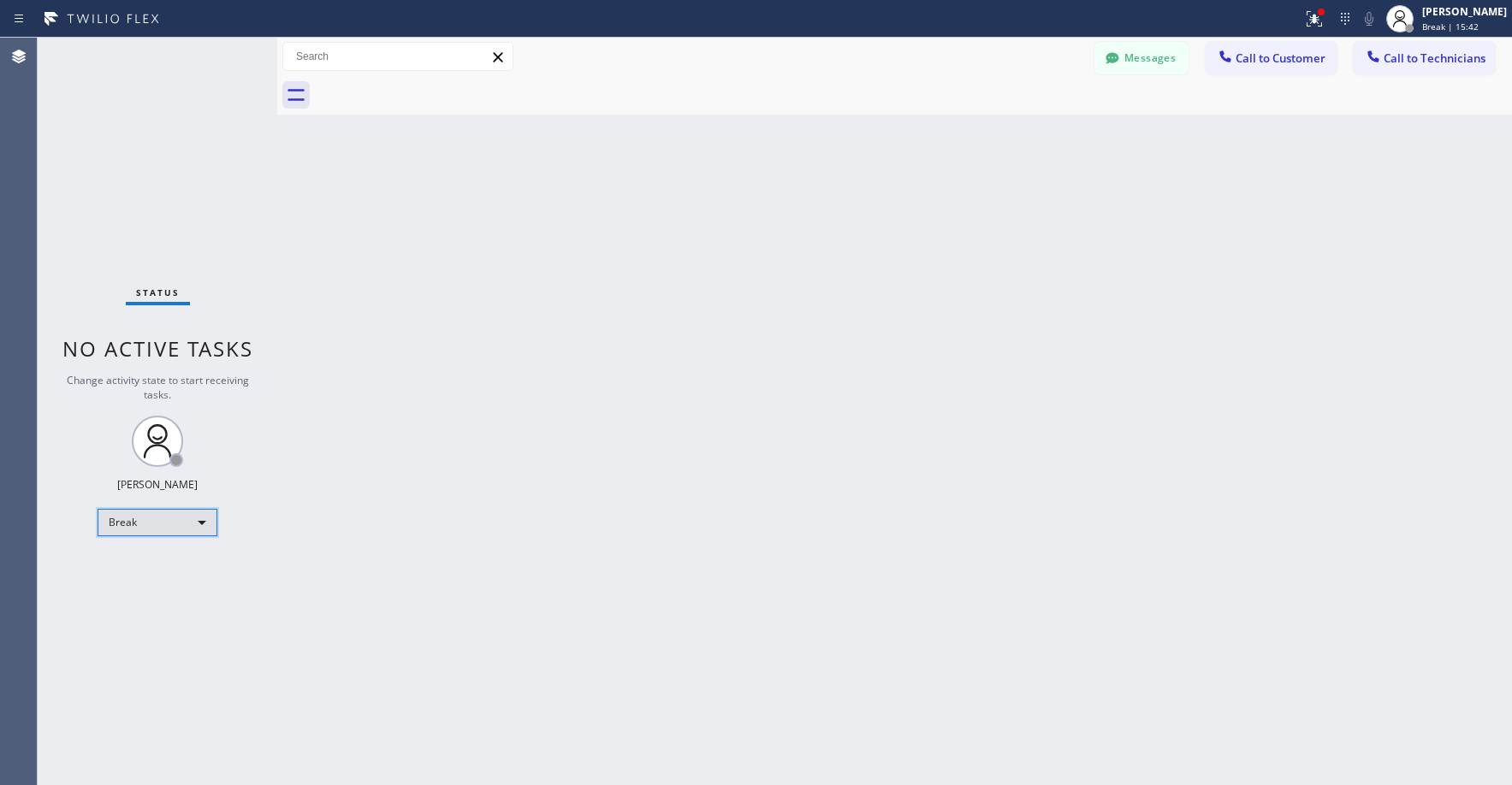
click at [138, 525] on div "Break" at bounding box center [157, 522] width 120 height 27
click at [144, 586] on li "Unavailable" at bounding box center [156, 589] width 116 height 21
click at [122, 101] on div "Status No active tasks Change activity state to start receiving tasks. [PERSON_…" at bounding box center [157, 411] width 239 height 747
click at [177, 195] on div "Status No active tasks Change activity state to start receiving tasks. [PERSON_…" at bounding box center [157, 411] width 239 height 747
drag, startPoint x: 176, startPoint y: 178, endPoint x: 172, endPoint y: 199, distance: 21.4
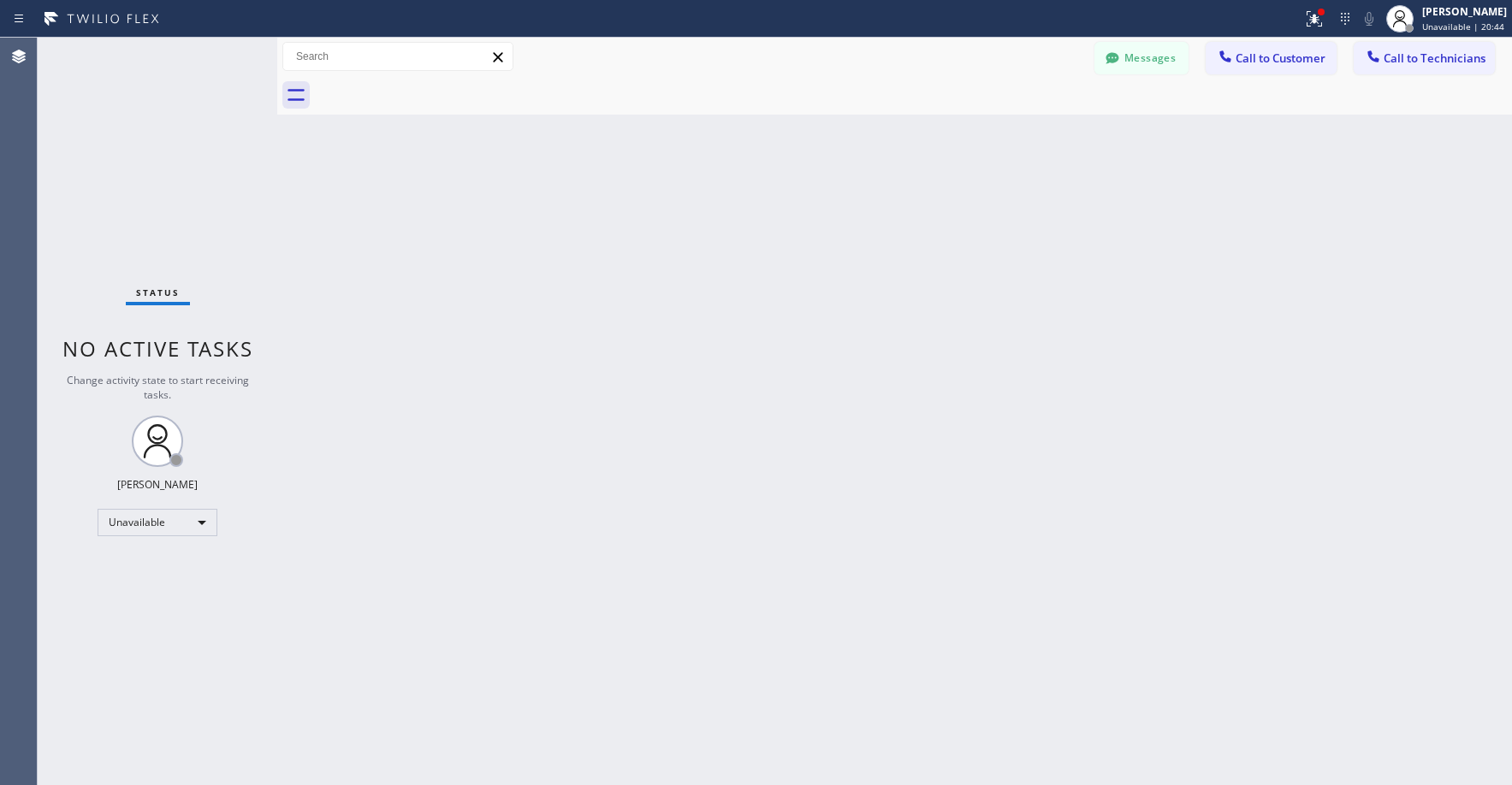
click at [176, 182] on div "Status No active tasks Change activity state to start receiving tasks. [PERSON_…" at bounding box center [157, 411] width 239 height 747
click at [140, 164] on div "Status No active tasks Change activity state to start receiving tasks. [PERSON_…" at bounding box center [157, 411] width 239 height 747
click at [148, 211] on div "Status No active tasks Change activity state to start receiving tasks. [PERSON_…" at bounding box center [157, 411] width 239 height 747
drag, startPoint x: 121, startPoint y: 167, endPoint x: 132, endPoint y: 501, distance: 334.2
click at [121, 170] on div "Status No active tasks Change activity state to start receiving tasks. [PERSON_…" at bounding box center [157, 411] width 239 height 747
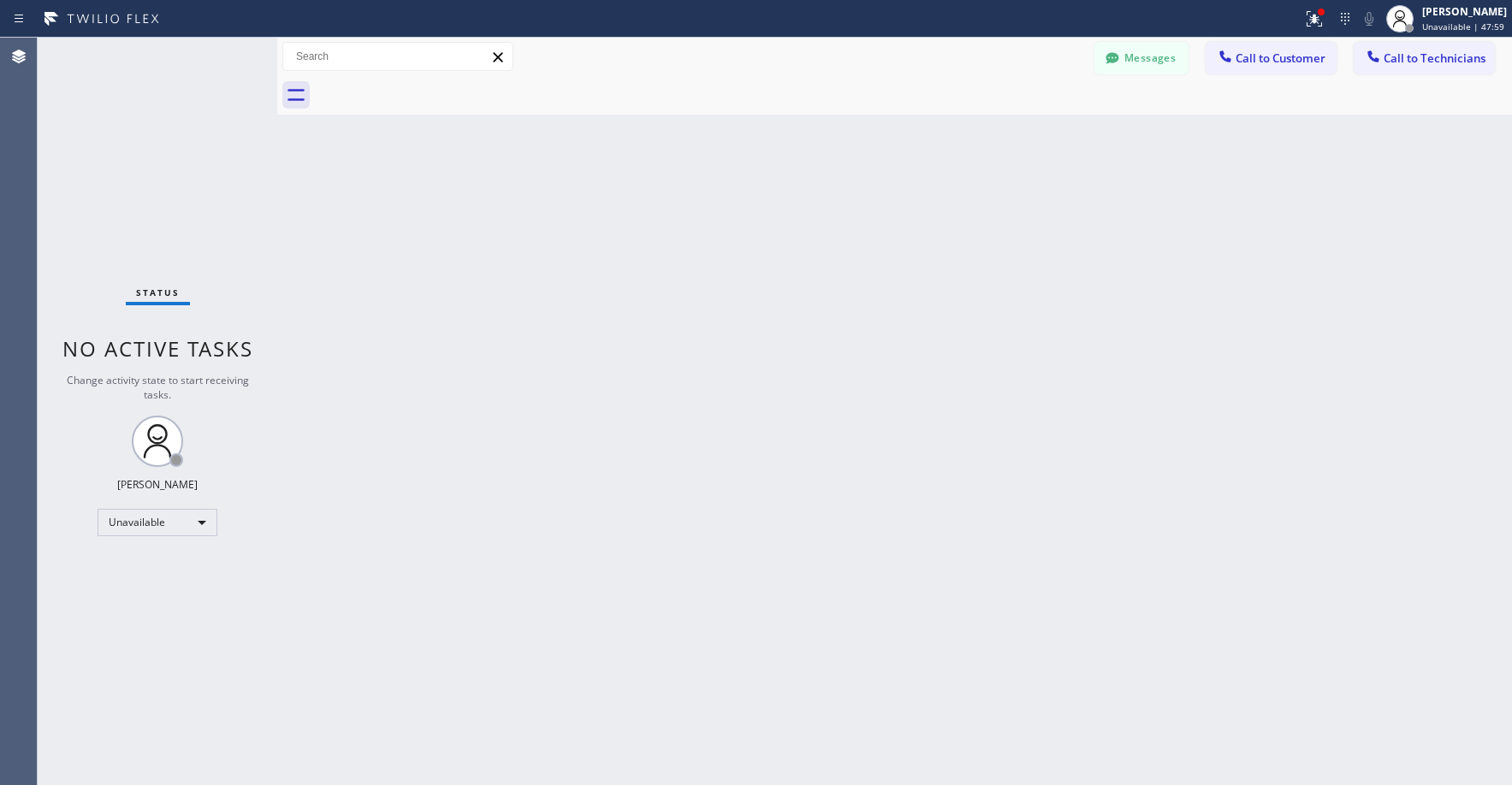
click at [88, 186] on div "Status No active tasks Change activity state to start receiving tasks. [PERSON_…" at bounding box center [157, 411] width 239 height 747
click at [185, 180] on div "Status No active tasks Change activity state to start receiving tasks. [PERSON_…" at bounding box center [157, 411] width 239 height 747
drag, startPoint x: 118, startPoint y: 115, endPoint x: 941, endPoint y: 180, distance: 825.6
click at [124, 117] on div "Status No active tasks Change activity state to start receiving tasks. [PERSON_…" at bounding box center [157, 411] width 239 height 747
click at [1421, 60] on span "Call to Technicians" at bounding box center [1433, 58] width 102 height 15
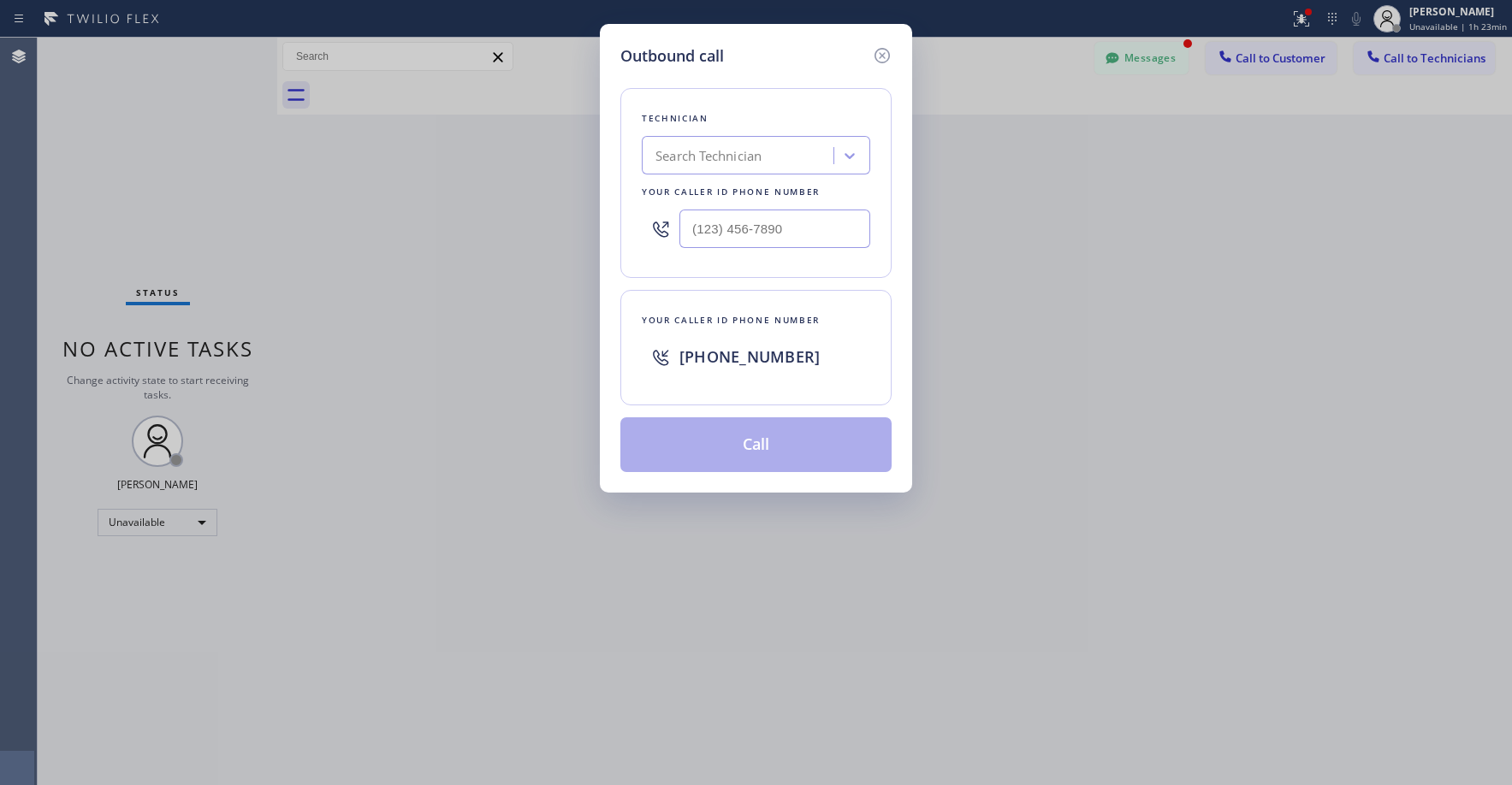
click at [696, 154] on div "Search Technician" at bounding box center [709, 156] width 107 height 20
type input "[PERSON_NAME]"
click at [707, 194] on div "[PERSON_NAME]" at bounding box center [756, 191] width 228 height 31
type input "[PHONE_NUMBER]"
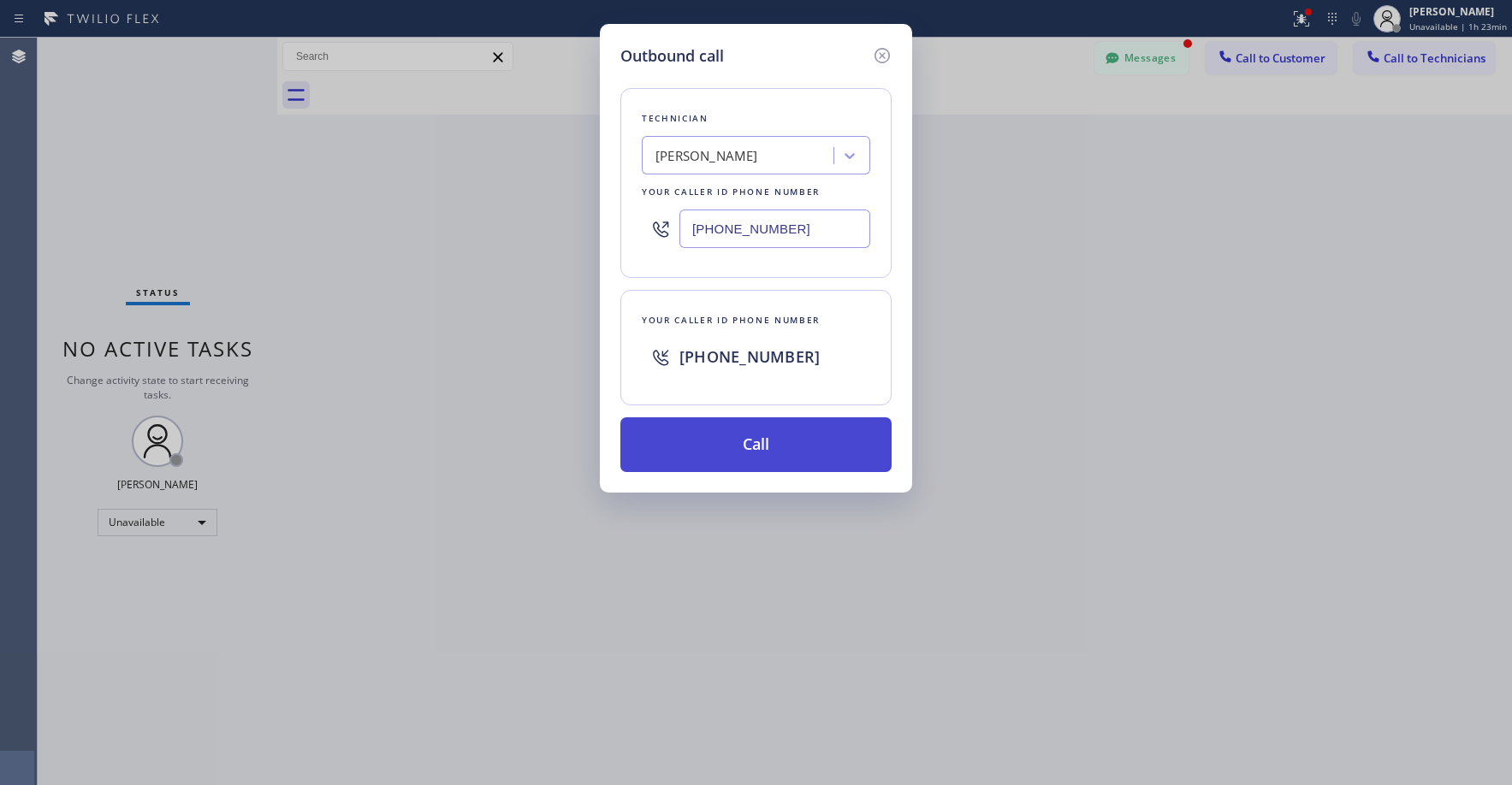
click at [749, 448] on button "Call" at bounding box center [756, 444] width 271 height 55
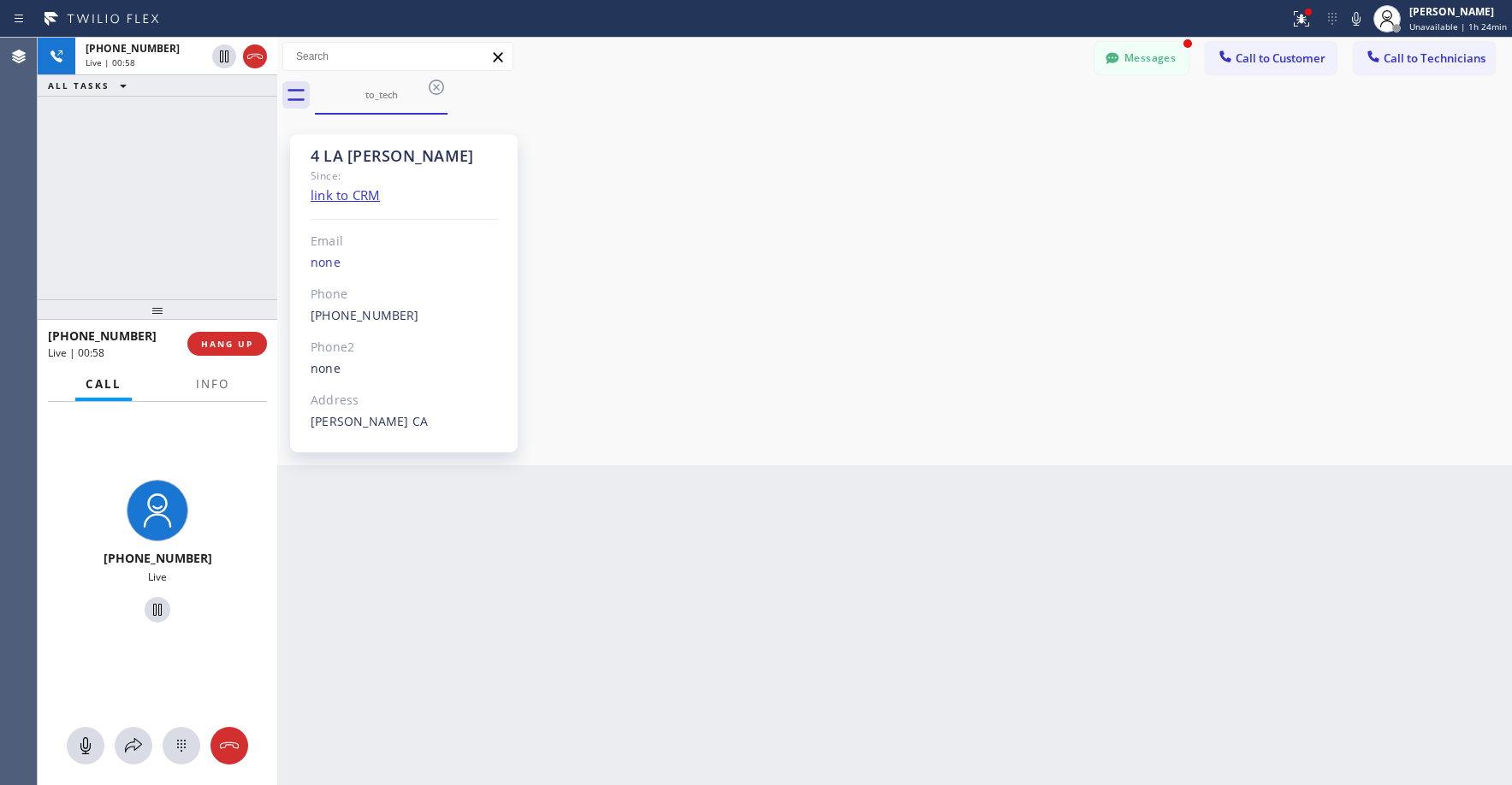
click at [168, 129] on div "[PHONE_NUMBER] Live | 00:58 ALL TASKS ALL TASKS ACTIVE TASKS TASKS IN WRAP UP" at bounding box center [157, 169] width 239 height 262
click at [139, 227] on div "[PHONE_NUMBER] Live | 01:05 ALL TASKS ALL TASKS ACTIVE TASKS TASKS IN WRAP UP" at bounding box center [157, 169] width 239 height 262
click at [123, 147] on div "[PHONE_NUMBER] Live | 01:09 ALL TASKS ALL TASKS ACTIVE TASKS TASKS IN WRAP UP" at bounding box center [157, 169] width 239 height 262
click at [255, 56] on icon at bounding box center [255, 57] width 15 height 5
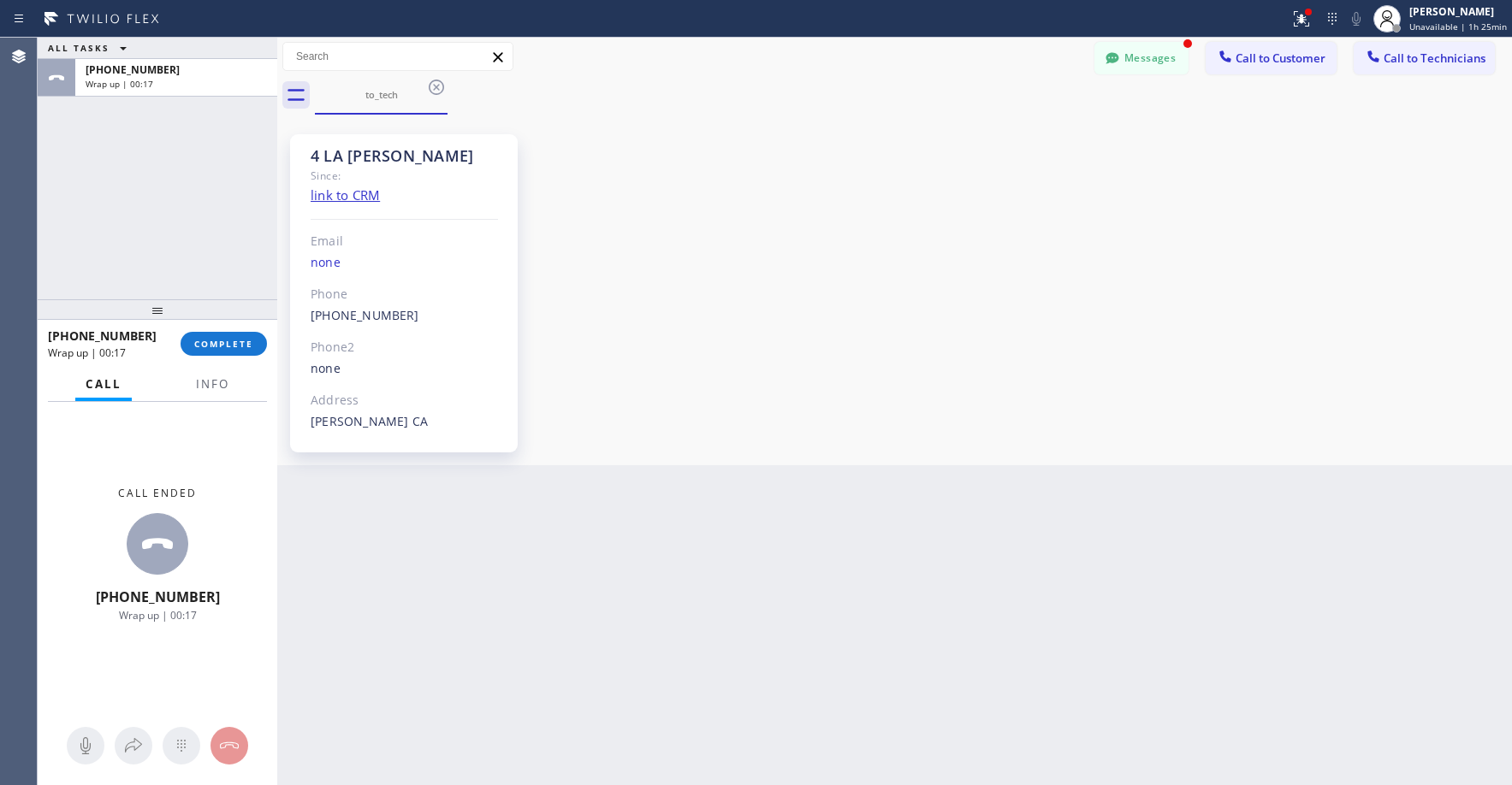
drag, startPoint x: 51, startPoint y: 146, endPoint x: 97, endPoint y: 226, distance: 92.3
click at [51, 146] on div "ALL TASKS ALL TASKS ACTIVE TASKS TASKS IN WRAP UP [PHONE_NUMBER] Wrap up | 00:17" at bounding box center [157, 169] width 239 height 262
click at [245, 346] on span "COMPLETE" at bounding box center [223, 343] width 59 height 12
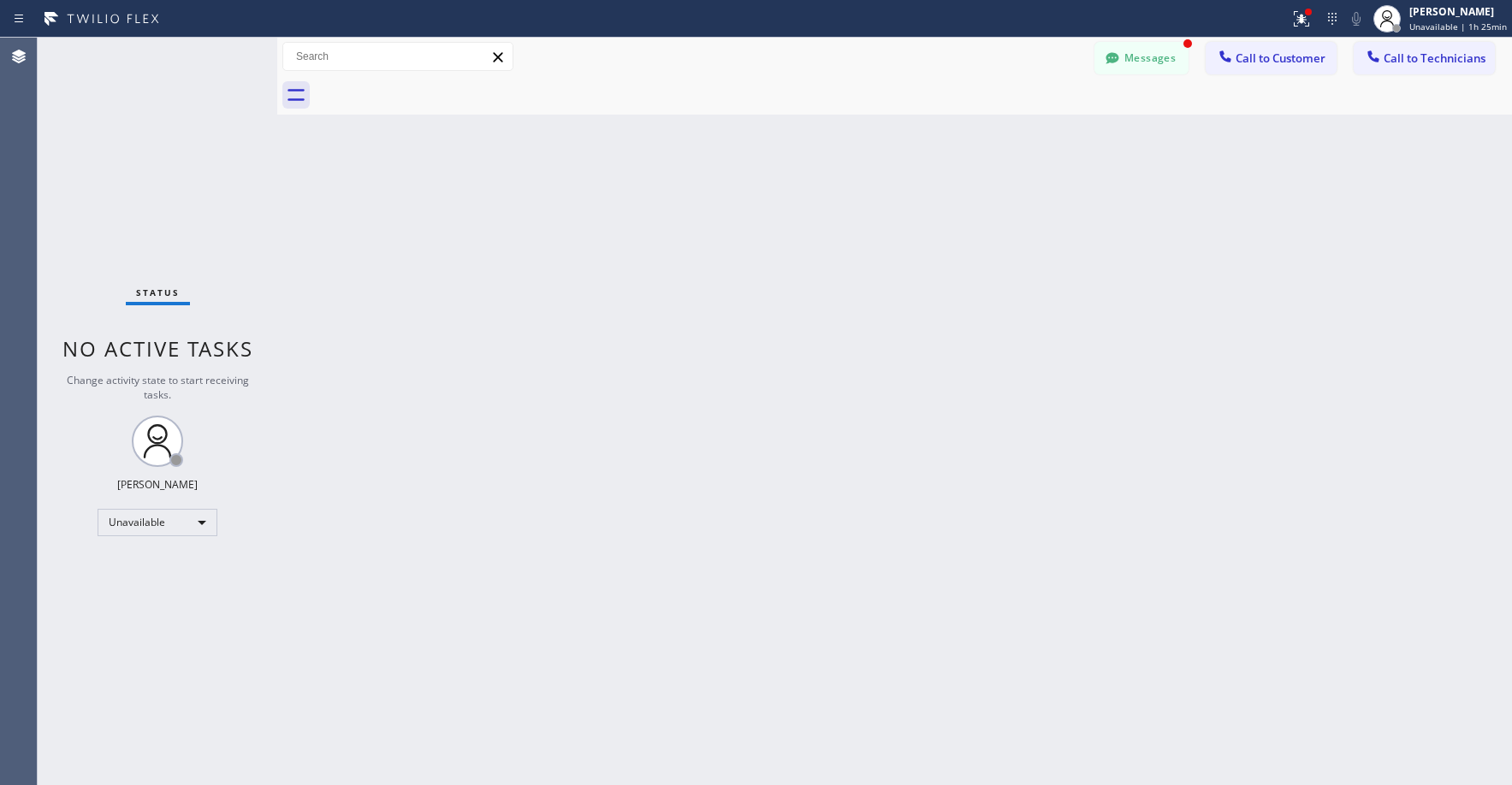
drag, startPoint x: 169, startPoint y: 220, endPoint x: 711, endPoint y: 2, distance: 584.2
click at [174, 218] on div "Status No active tasks Change activity state to start receiving tasks. [PERSON_…" at bounding box center [157, 411] width 239 height 747
click at [1154, 58] on button "Messages" at bounding box center [1141, 58] width 94 height 32
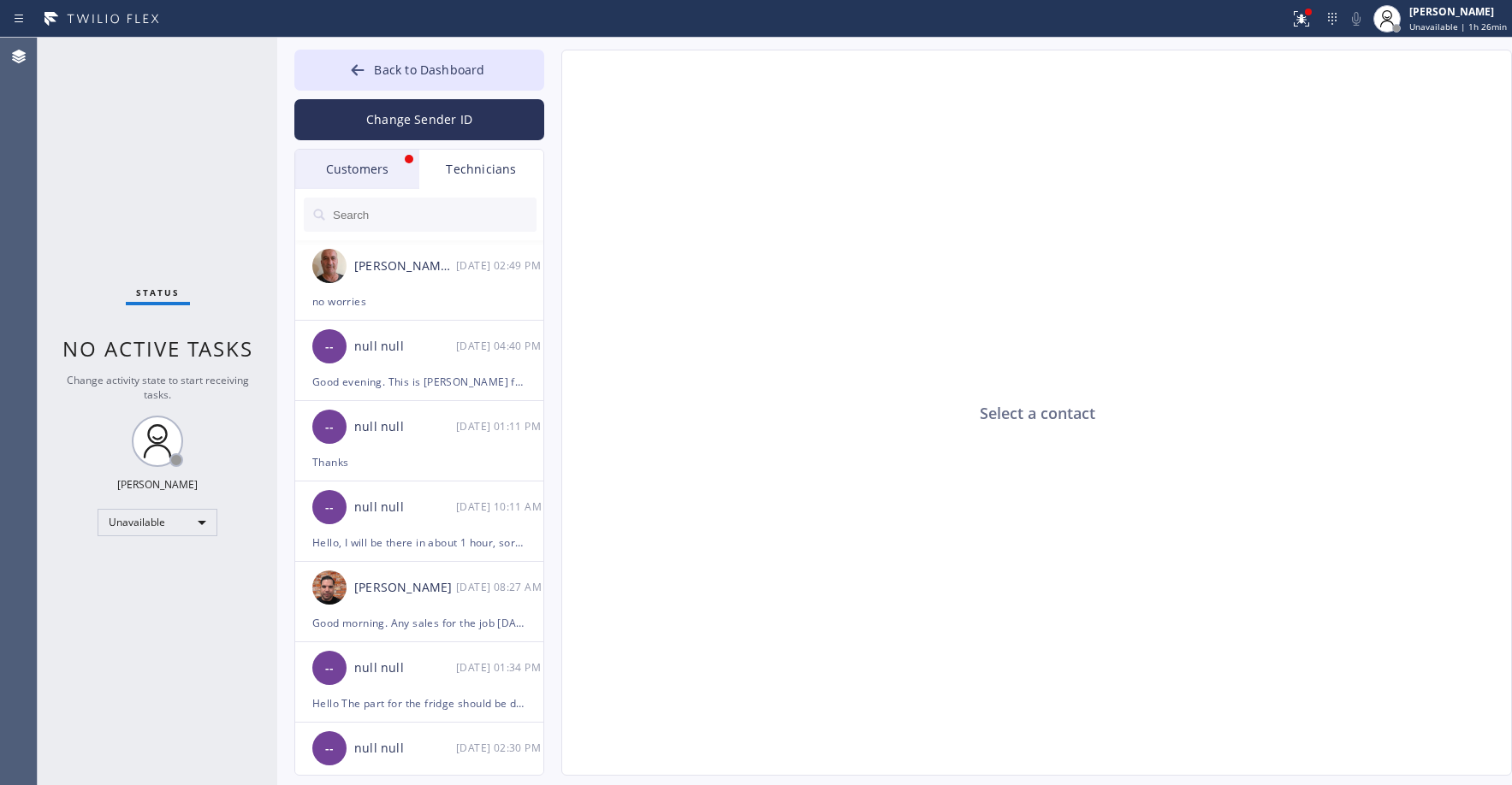
click at [345, 162] on div "Customers" at bounding box center [357, 170] width 124 height 40
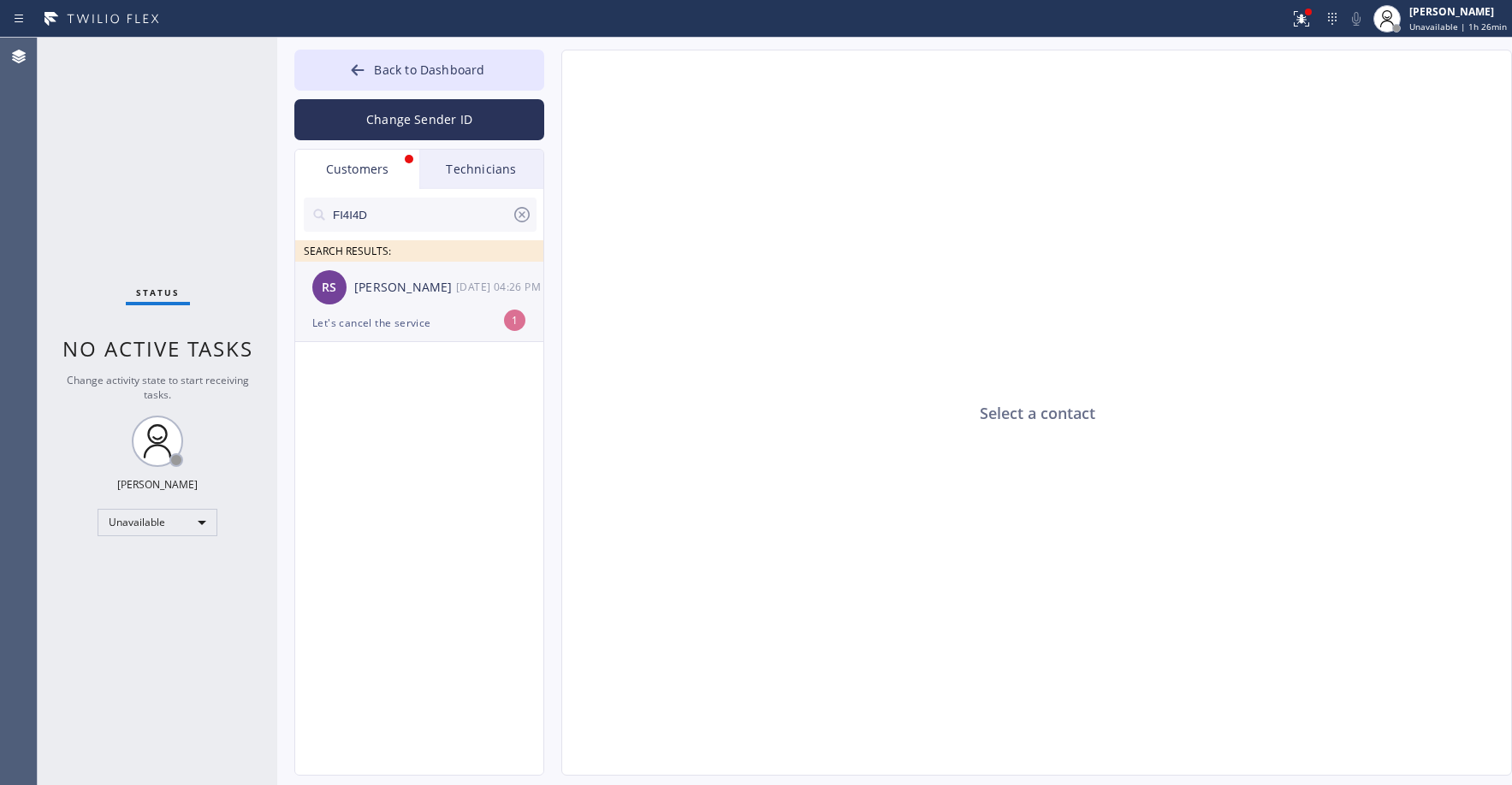
click at [367, 323] on div "Let's cancel the service" at bounding box center [419, 323] width 214 height 20
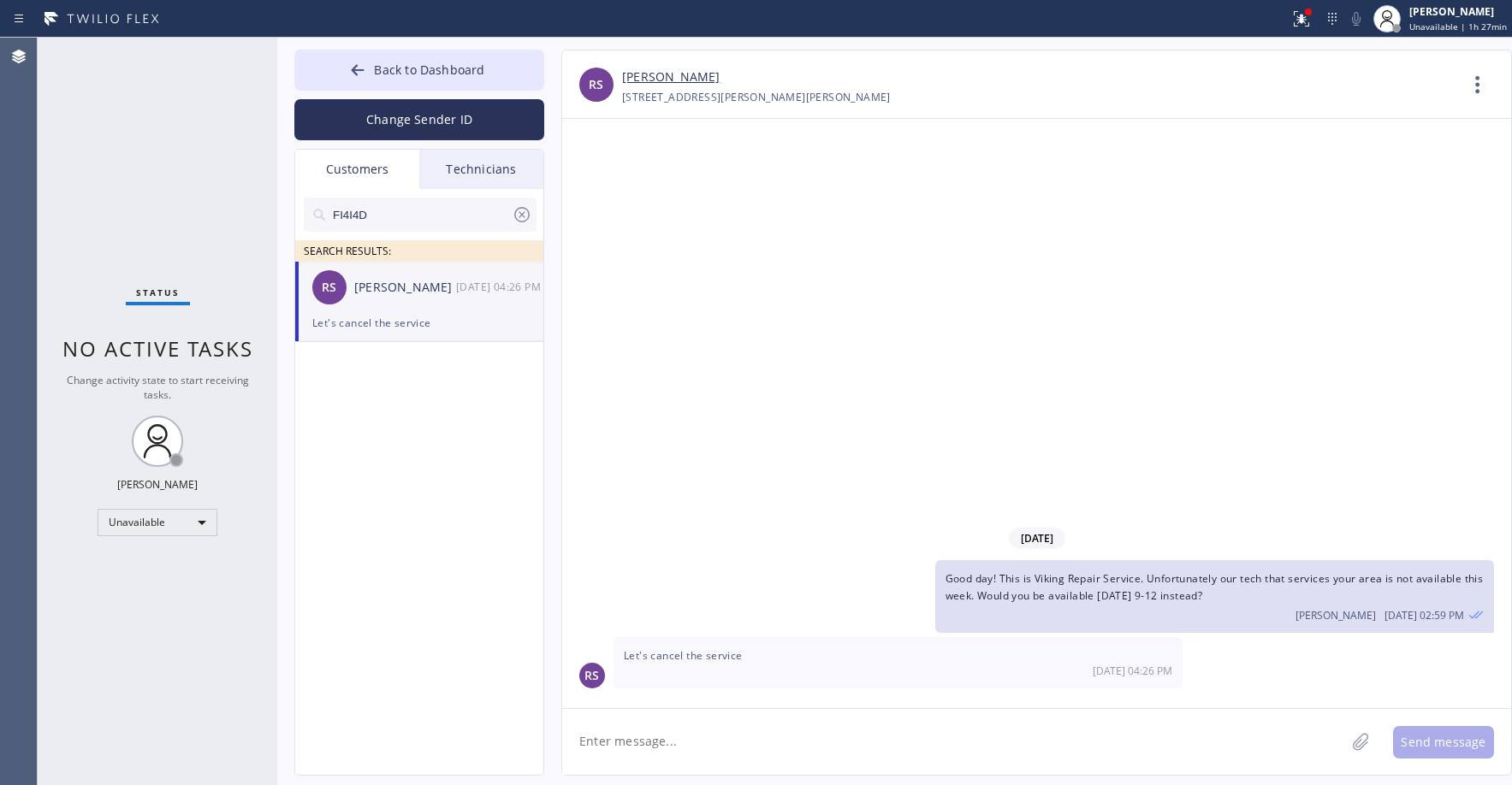
drag, startPoint x: 133, startPoint y: 131, endPoint x: 352, endPoint y: 209, distance: 232.5
click at [133, 133] on div "Status No active tasks Change activity state to start receiving tasks. [PERSON_…" at bounding box center [157, 411] width 239 height 747
click at [433, 321] on div "Let's cancel the service" at bounding box center [419, 323] width 214 height 20
click at [696, 74] on link "[PERSON_NAME]" at bounding box center [671, 78] width 97 height 20
click at [182, 163] on div "Status No active tasks Change activity state to start receiving tasks. [PERSON_…" at bounding box center [157, 411] width 239 height 747
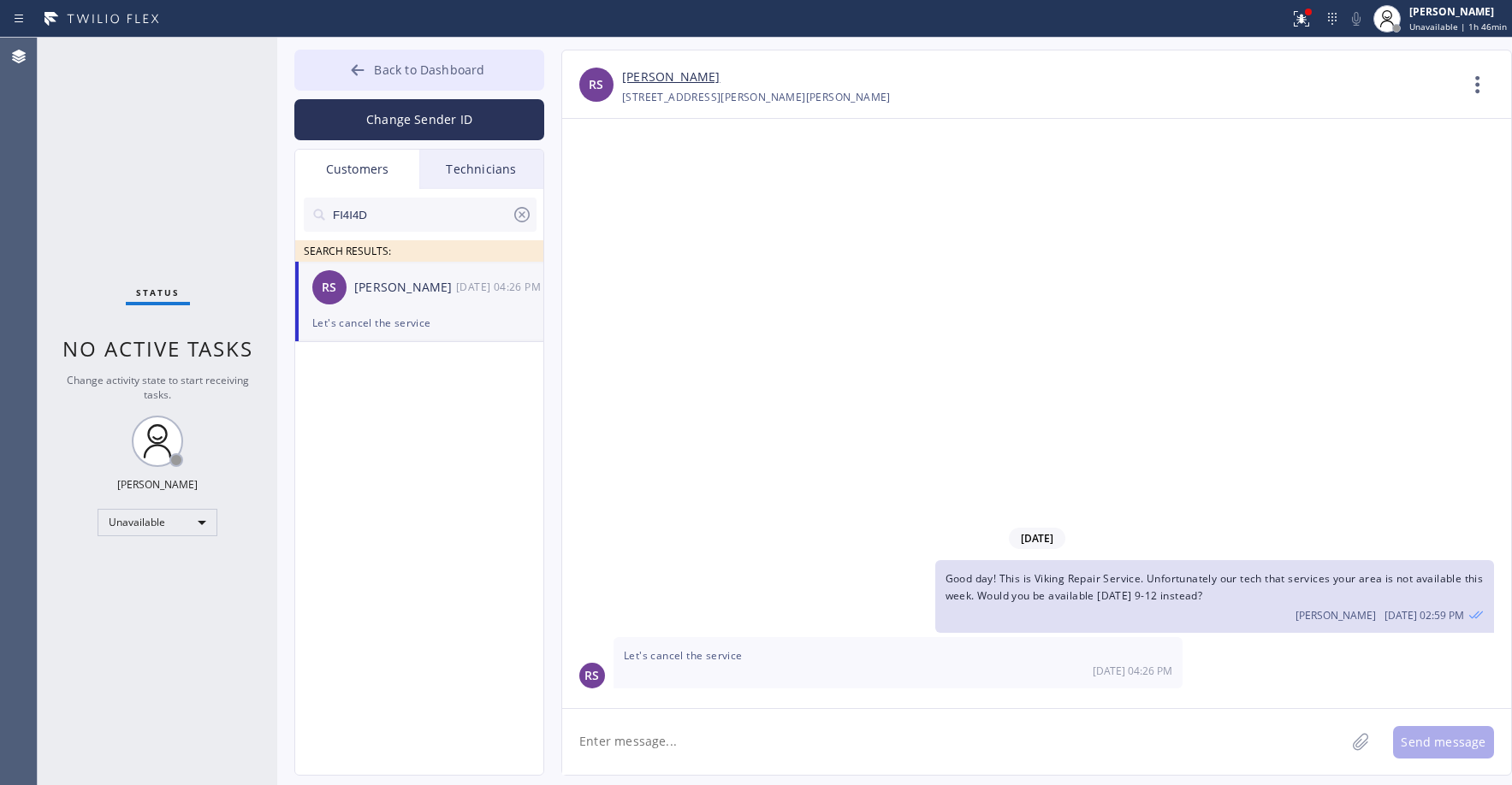
click at [408, 69] on span "Back to Dashboard" at bounding box center [429, 69] width 110 height 16
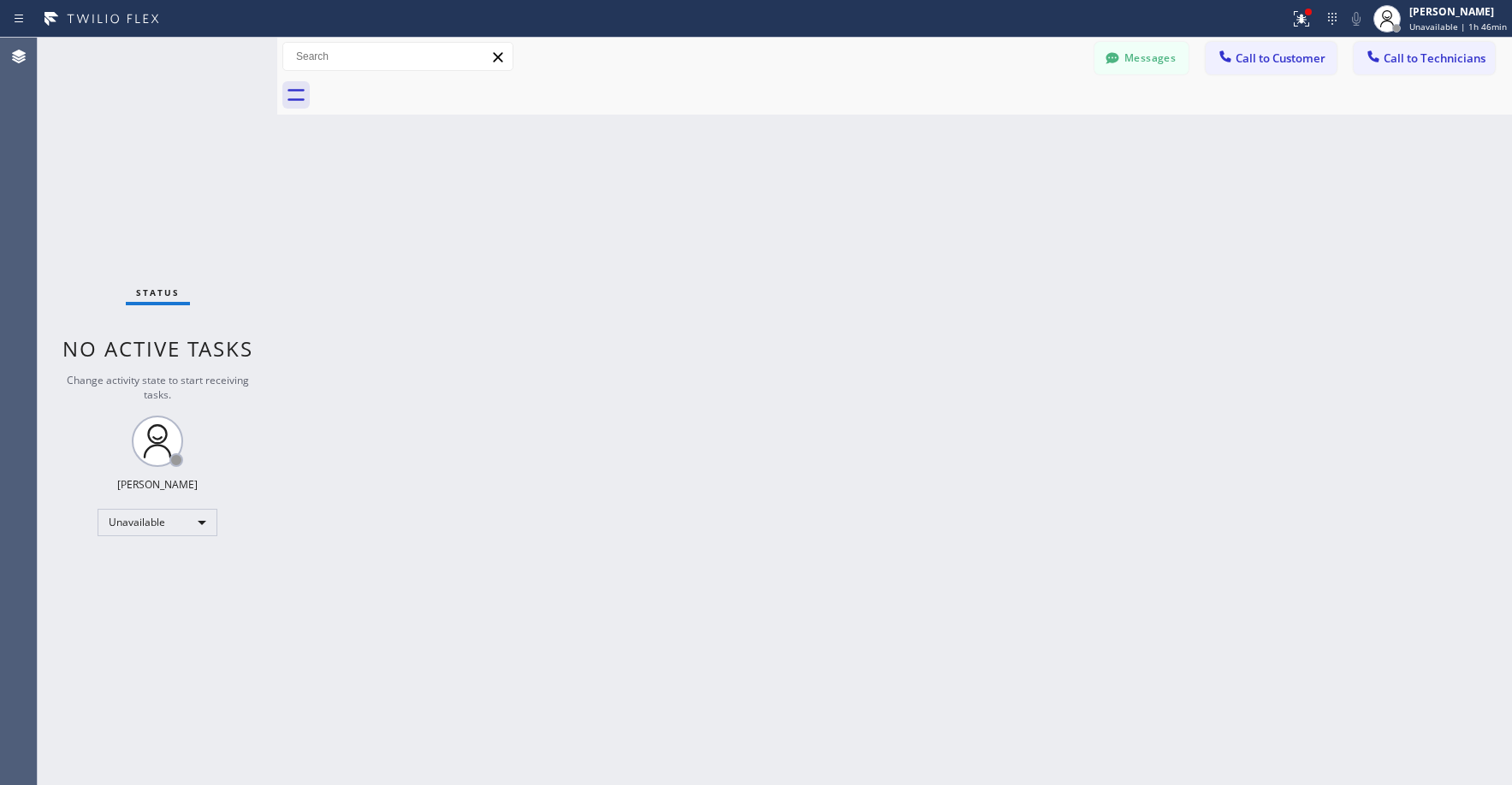
drag, startPoint x: 208, startPoint y: 197, endPoint x: 153, endPoint y: 474, distance: 282.4
click at [204, 200] on div "Status No active tasks Change activity state to start receiving tasks. [PERSON_…" at bounding box center [157, 411] width 239 height 747
click at [148, 520] on div "Unavailable" at bounding box center [157, 522] width 120 height 27
click at [135, 544] on li "Offline" at bounding box center [156, 546] width 116 height 21
click at [131, 230] on div "Status No active tasks Change activity state to start receiving tasks. [PERSON_…" at bounding box center [157, 411] width 239 height 747
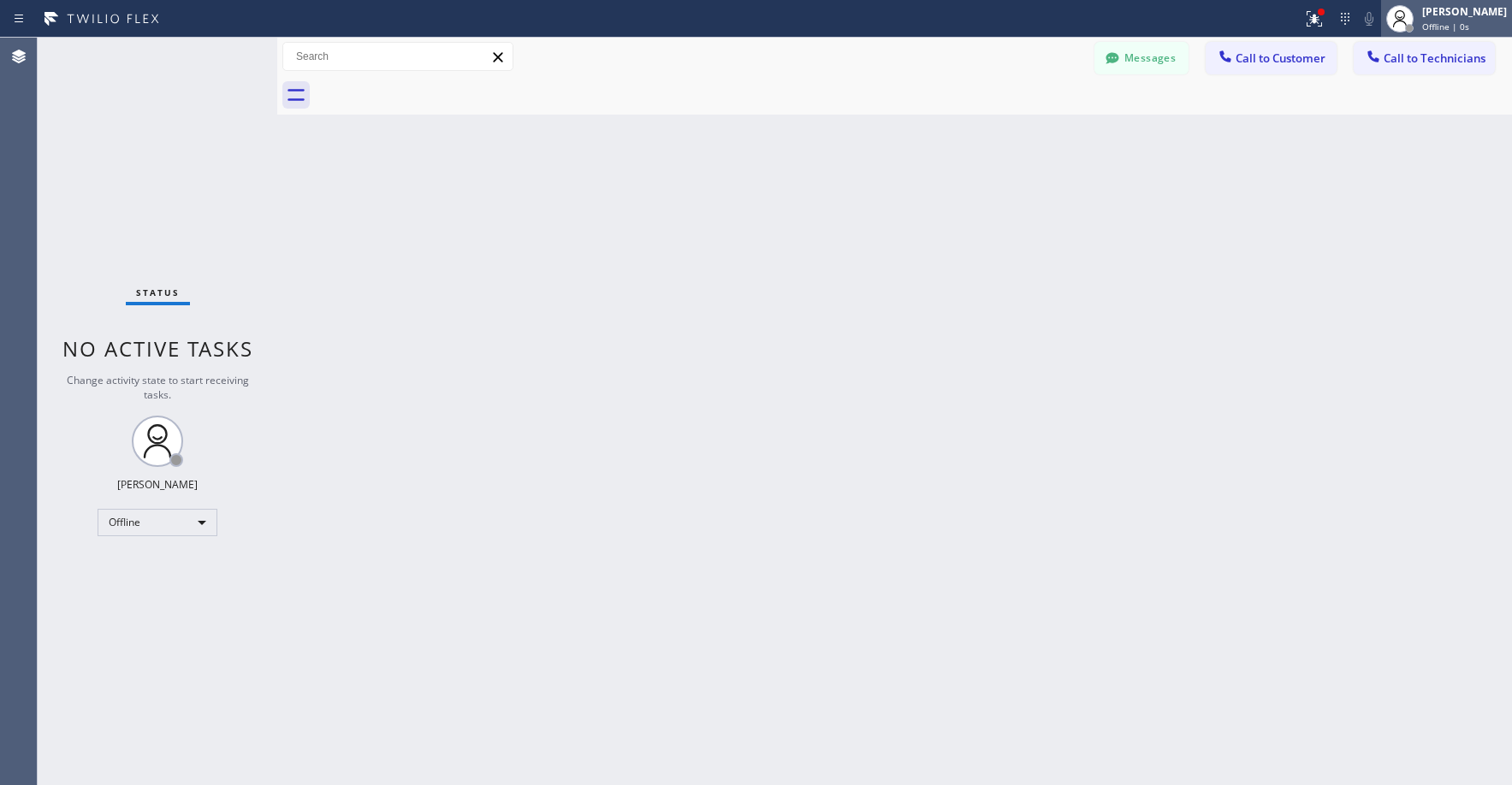
click at [1463, 22] on span "Offline | 0s" at bounding box center [1445, 26] width 47 height 12
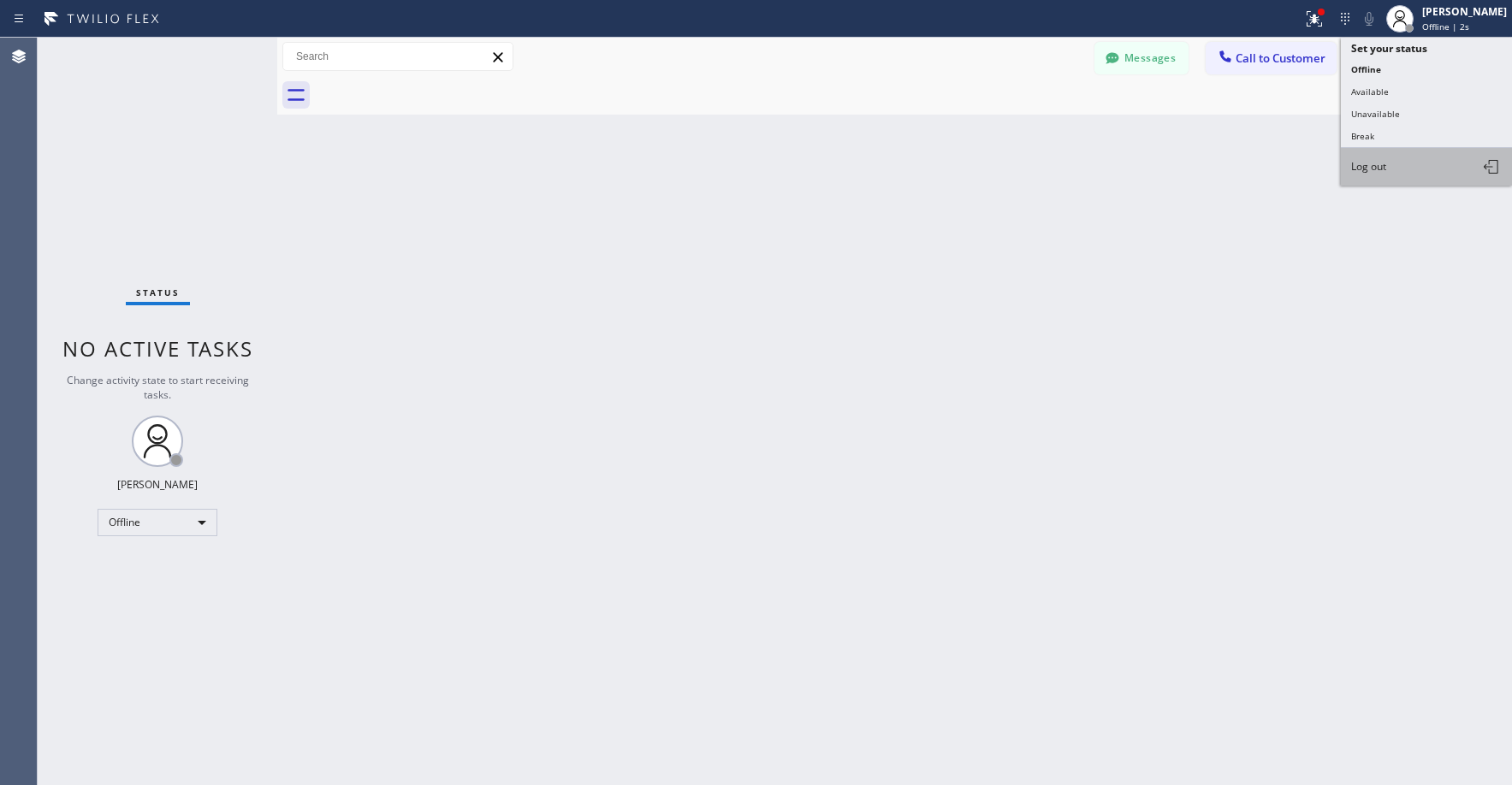
click at [1424, 162] on button "Log out" at bounding box center [1426, 167] width 172 height 38
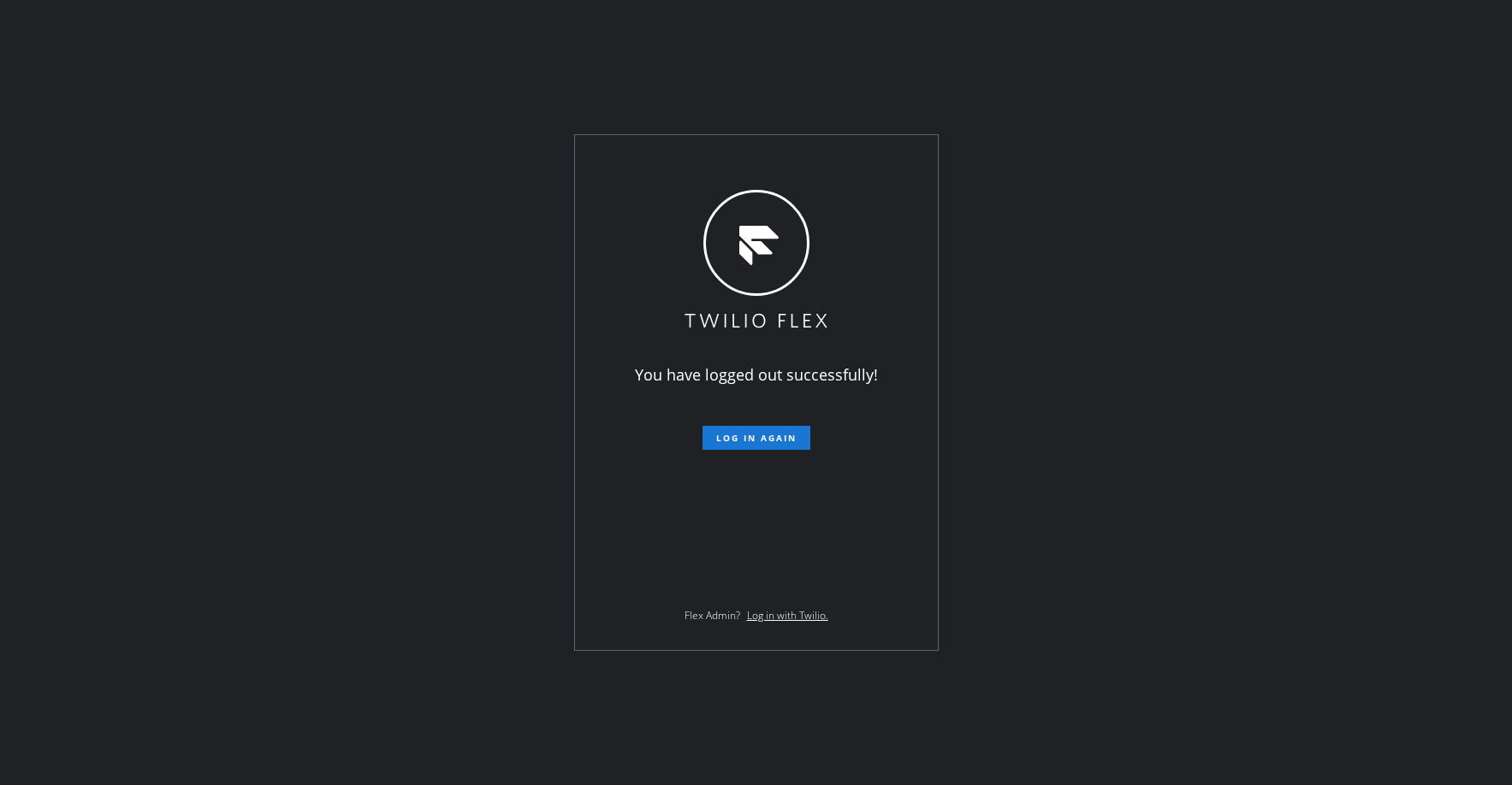
drag, startPoint x: 825, startPoint y: 727, endPoint x: 802, endPoint y: 733, distance: 23.8
click at [825, 727] on div "You have logged out successfully! Log in again Flex Admin? Log in with Twilio." at bounding box center [756, 392] width 1512 height 785
